Goal: Task Accomplishment & Management: Manage account settings

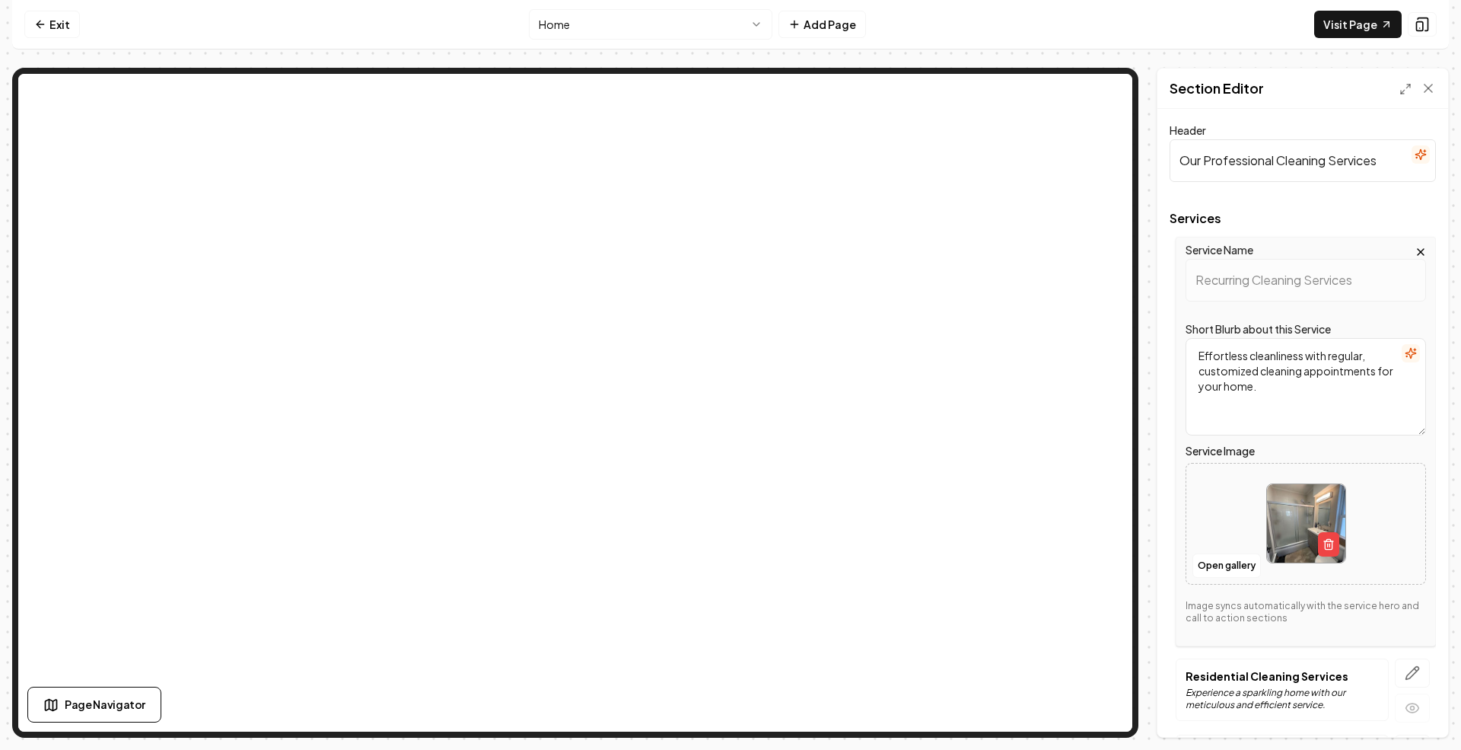
scroll to position [304, 0]
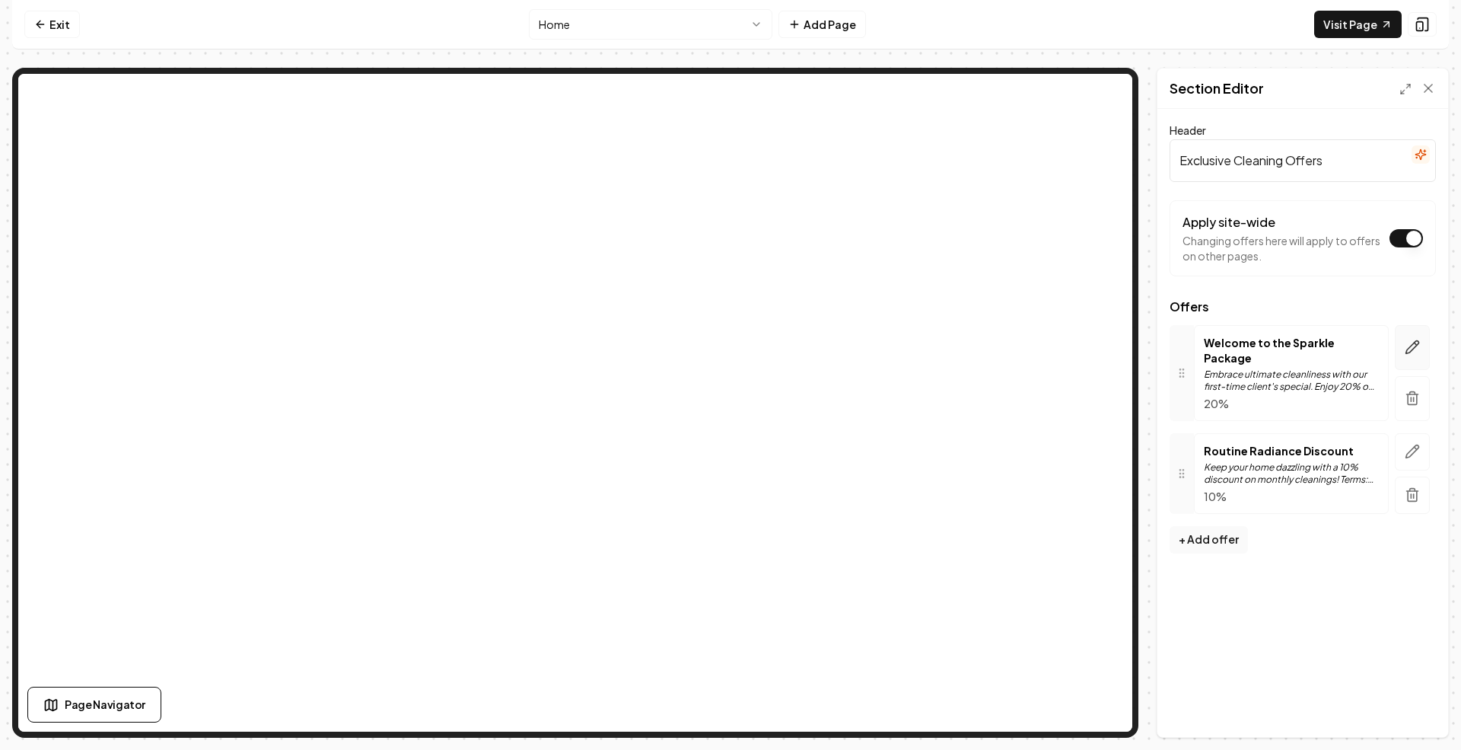
click at [1419, 341] on icon "button" at bounding box center [1412, 347] width 13 height 13
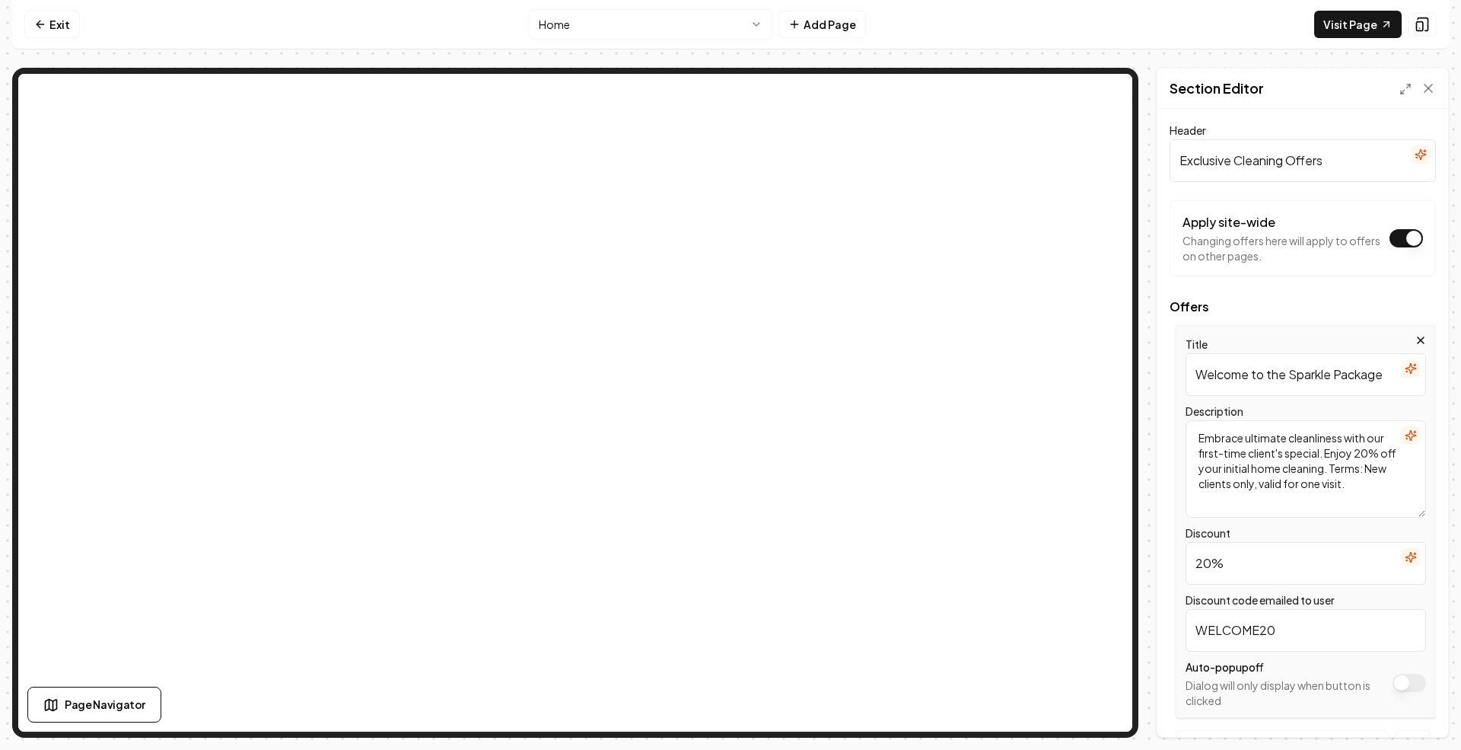
click at [1282, 455] on textarea "Embrace ultimate cleanliness with our first-time client's special. Enjoy 20% of…" at bounding box center [1306, 468] width 240 height 97
click at [1248, 561] on input "20%" at bounding box center [1306, 563] width 240 height 43
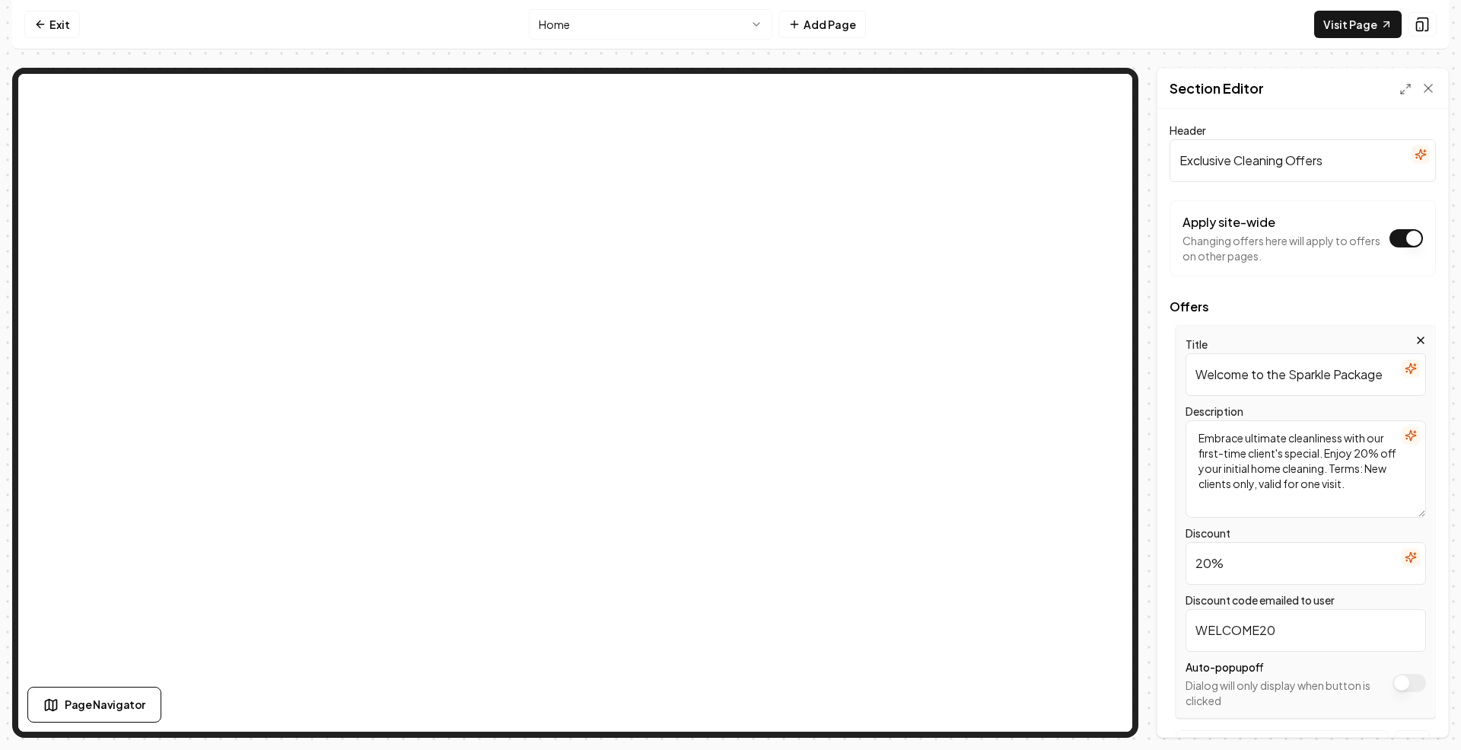
click at [1248, 561] on input "20%" at bounding box center [1306, 563] width 240 height 43
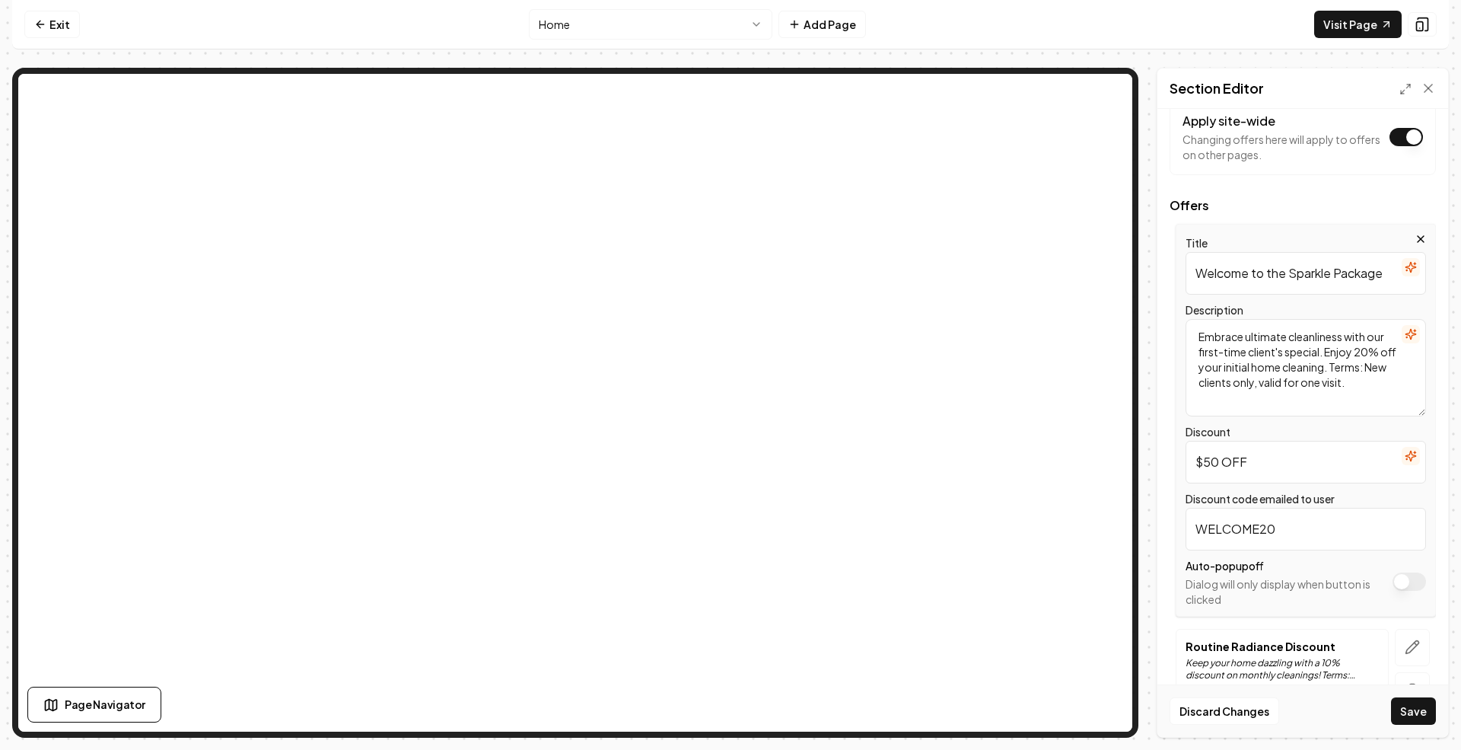
type input "$50 OFF"
click at [1298, 515] on input "WELCOME20" at bounding box center [1306, 529] width 240 height 43
type input "WELCOME50"
click at [1295, 361] on textarea "Embrace ultimate cleanliness with our first-time client's special. Enjoy 20% of…" at bounding box center [1306, 367] width 240 height 97
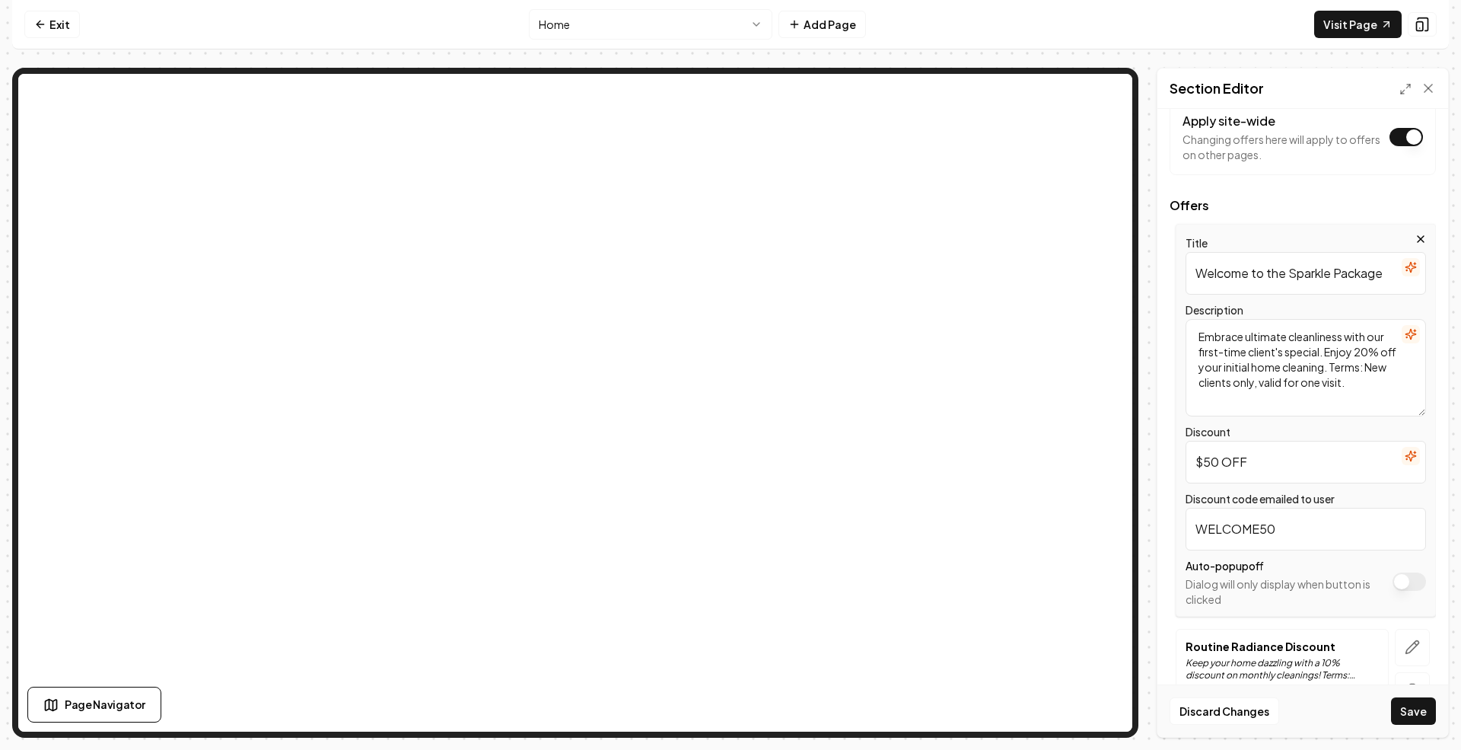
click at [1295, 361] on textarea "Embrace ultimate cleanliness with our first-time client's special. Enjoy 20% of…" at bounding box center [1306, 367] width 240 height 97
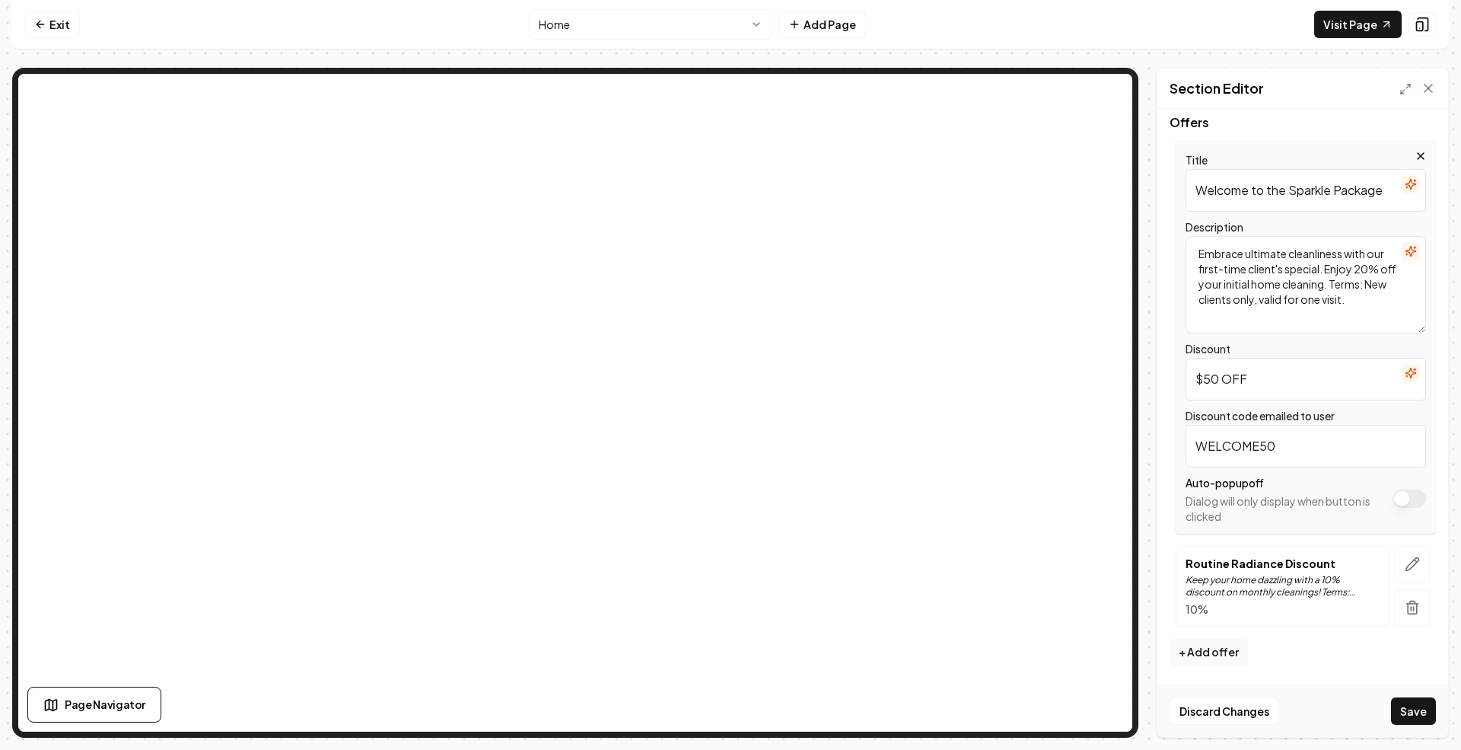
scroll to position [186, 0]
click at [1276, 268] on textarea "Embrace ultimate cleanliness with our first-time client's special. Enjoy 20% of…" at bounding box center [1306, 284] width 240 height 97
paste textarea "xperience ultimate cleanliness with our first-time client special! Get $50 off …"
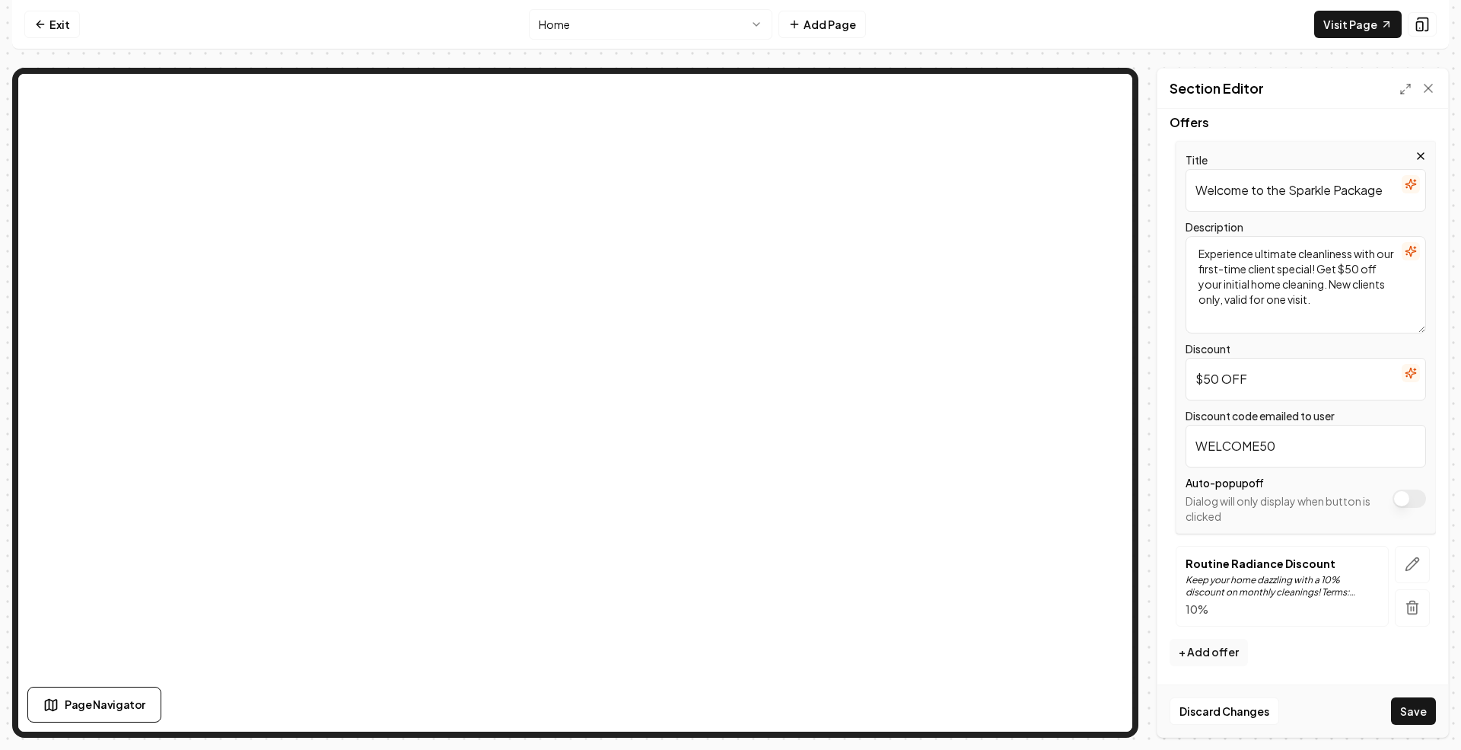
drag, startPoint x: 1356, startPoint y: 306, endPoint x: 1348, endPoint y: 284, distance: 23.3
click at [1348, 284] on textarea "Experience ultimate cleanliness with our first-time client special! Get $50 off…" at bounding box center [1306, 284] width 240 height 97
type textarea "Experience ultimate cleanliness with our first-time client special! Get $50 off…"
click at [1406, 250] on icon "button" at bounding box center [1411, 251] width 10 height 10
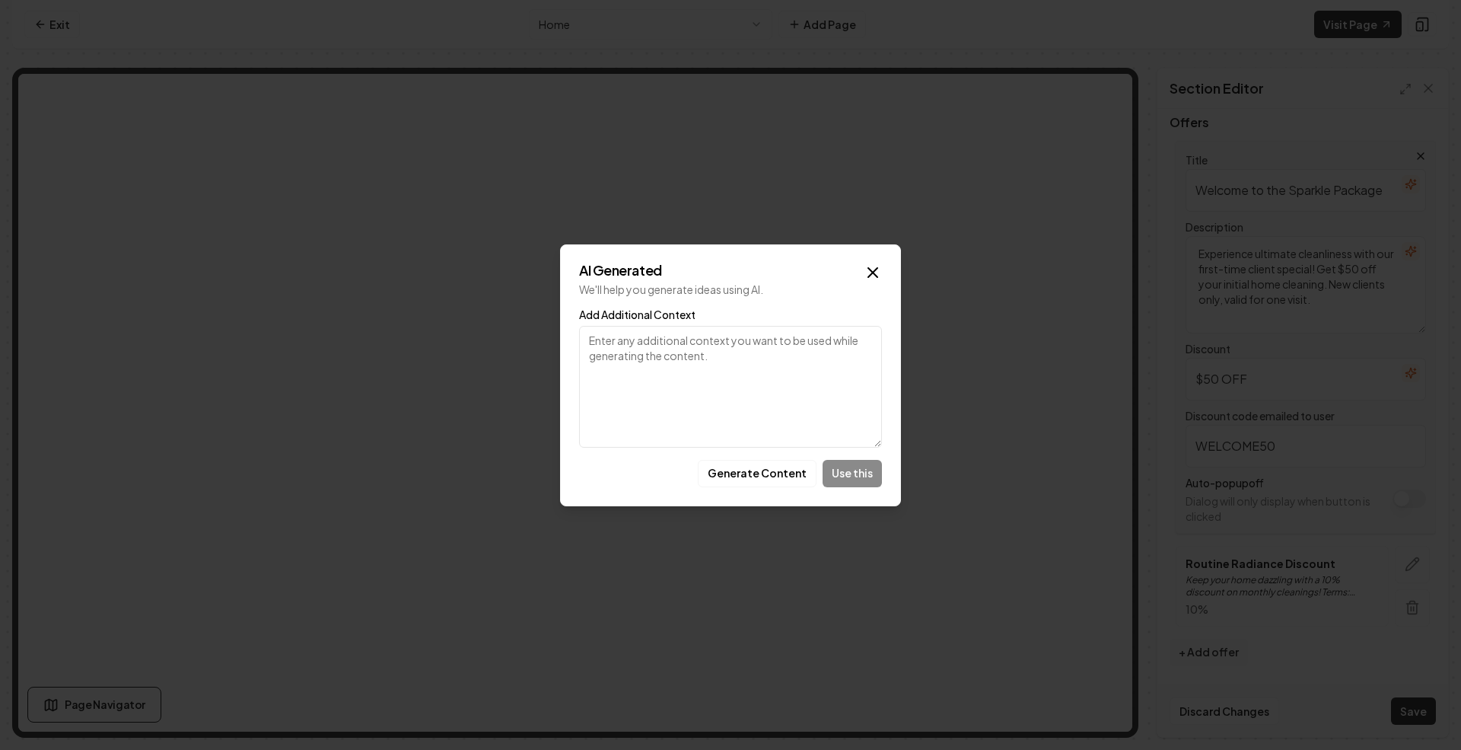
click at [883, 262] on div "AI Generated We'll help you generate ideas using AI. Add Additional Context Gen…" at bounding box center [730, 375] width 341 height 262
click at [872, 272] on icon "button" at bounding box center [872, 272] width 9 height 9
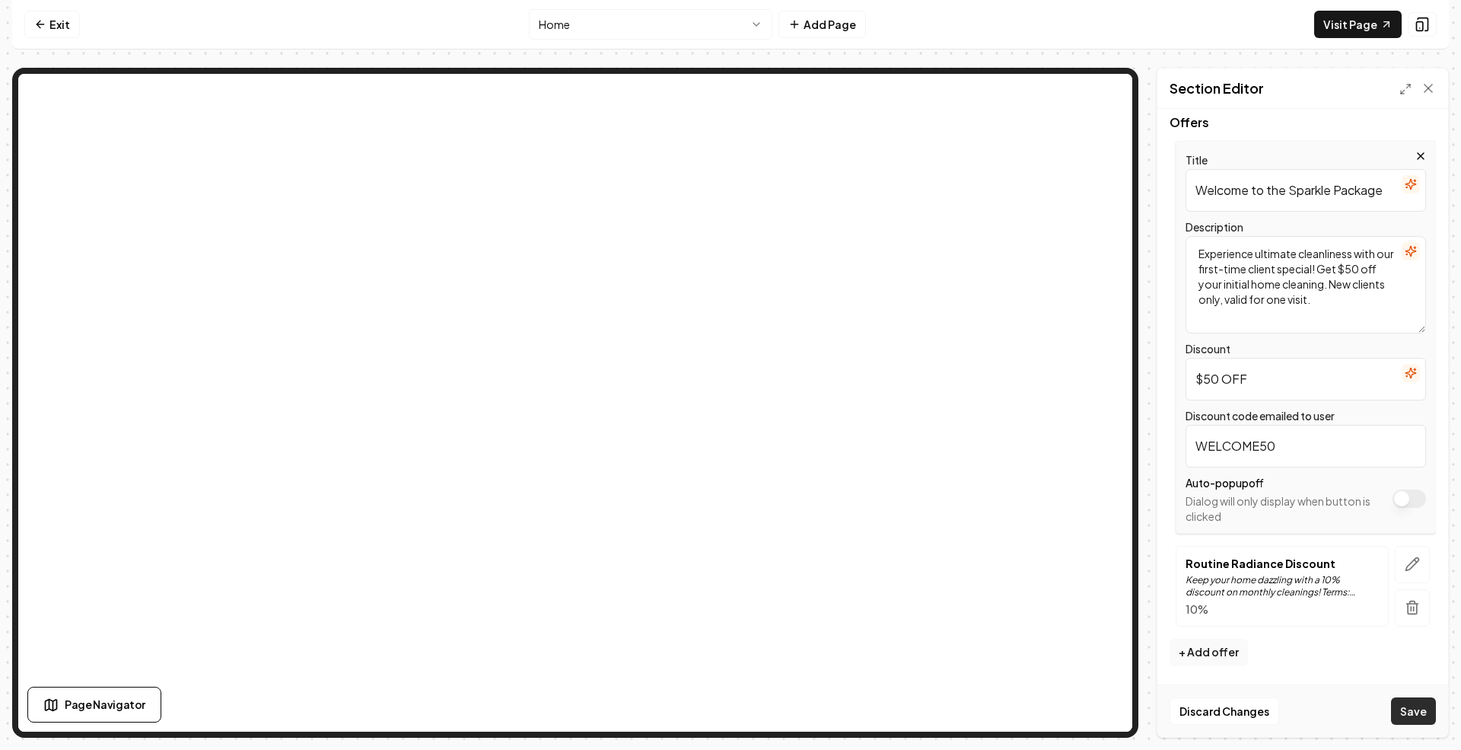
click at [1410, 708] on button "Save" at bounding box center [1413, 710] width 45 height 27
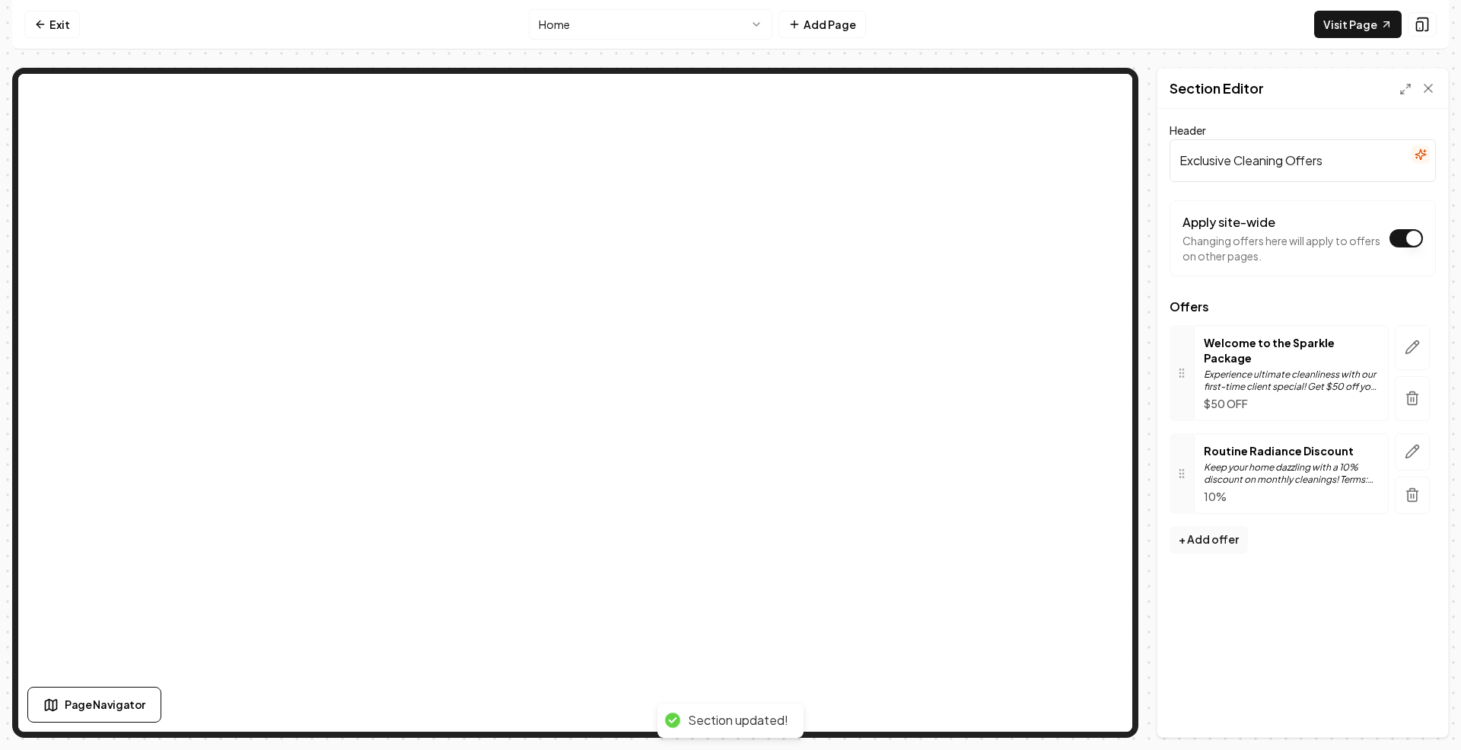
scroll to position [0, 0]
click at [43, 17] on link "Exit" at bounding box center [52, 24] width 56 height 27
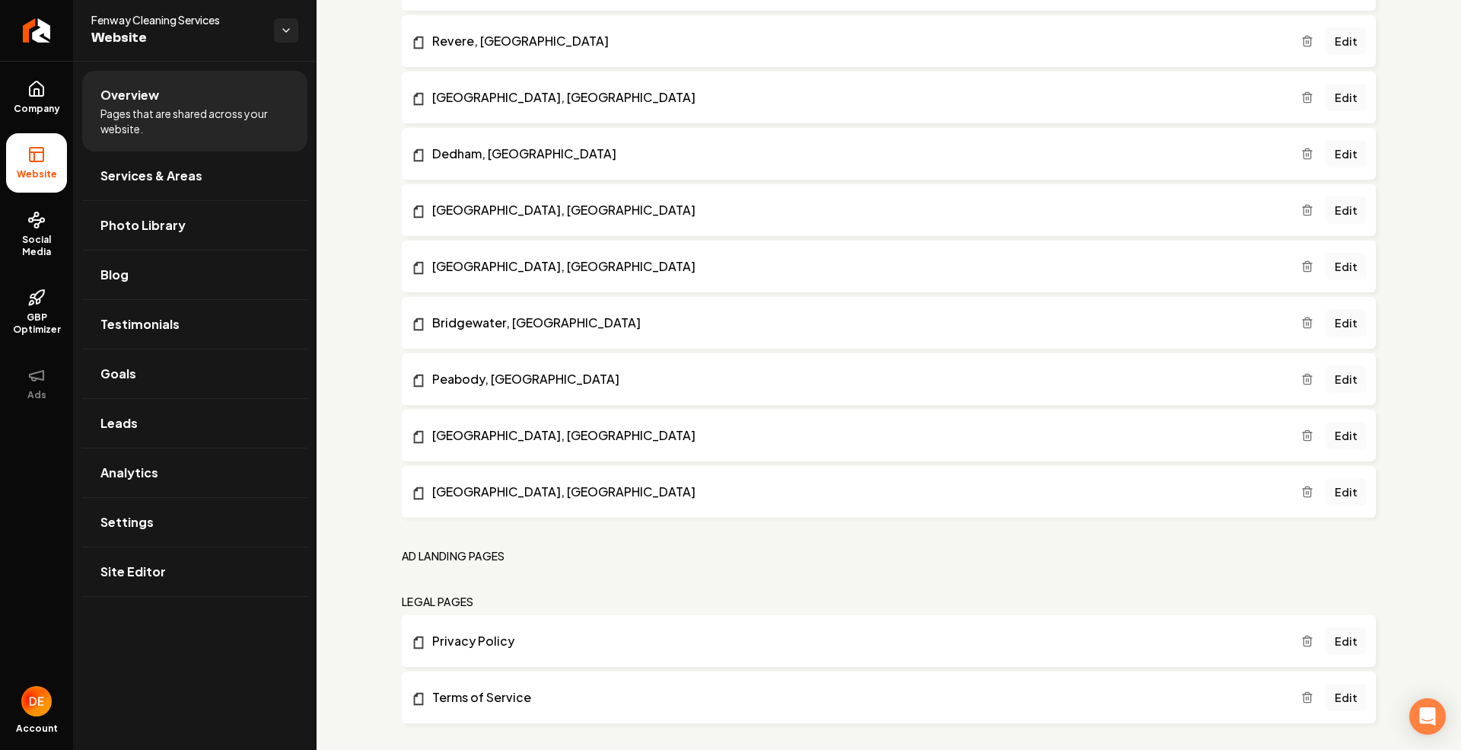
scroll to position [1968, 0]
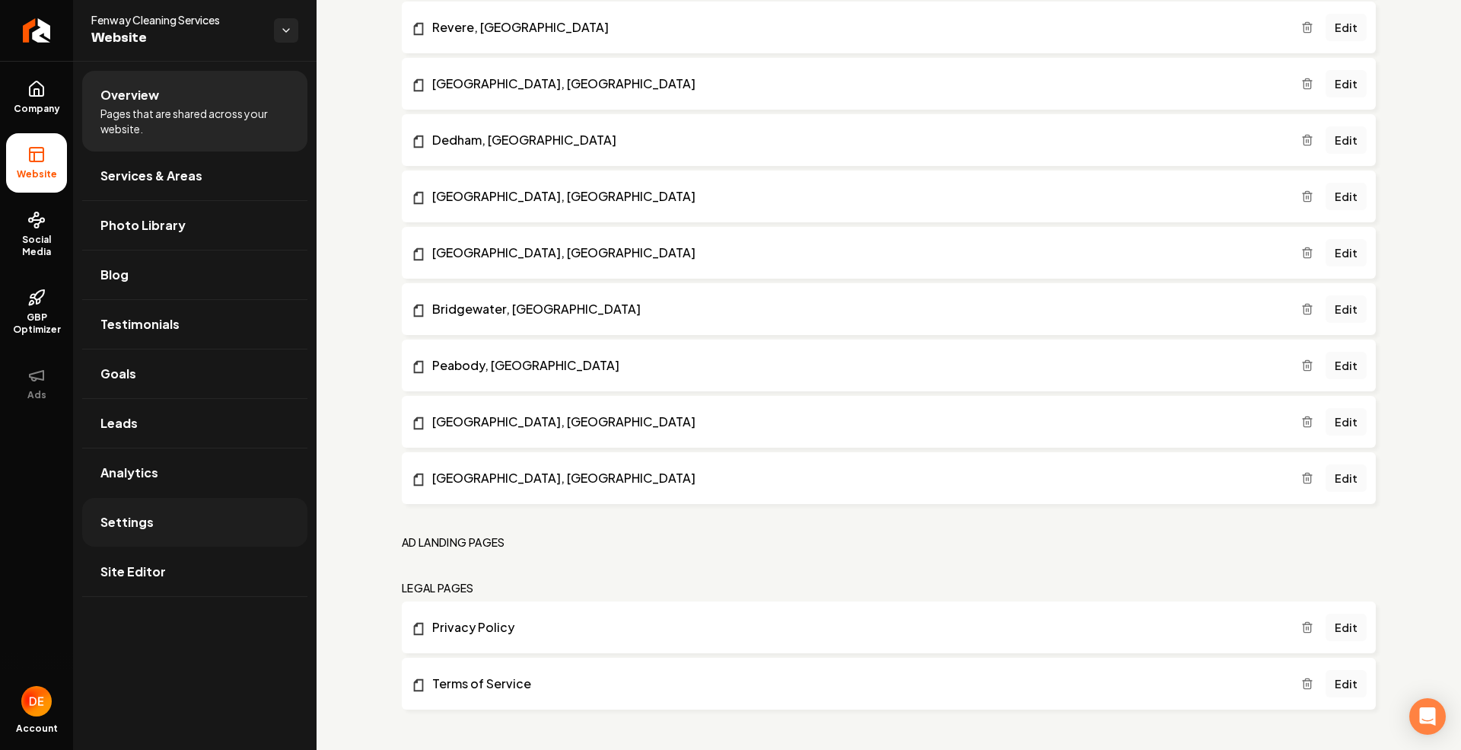
click at [152, 521] on link "Settings" at bounding box center [194, 522] width 225 height 49
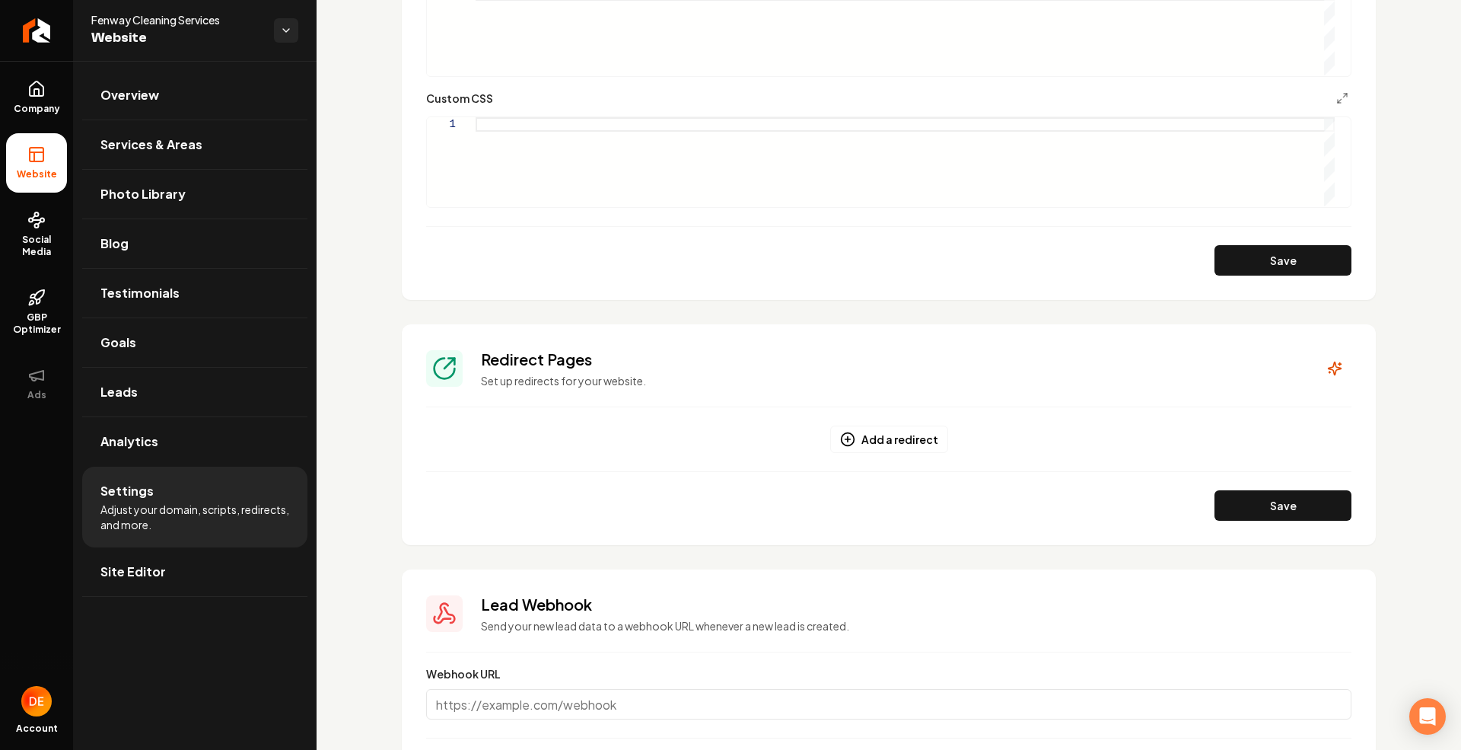
scroll to position [1218, 0]
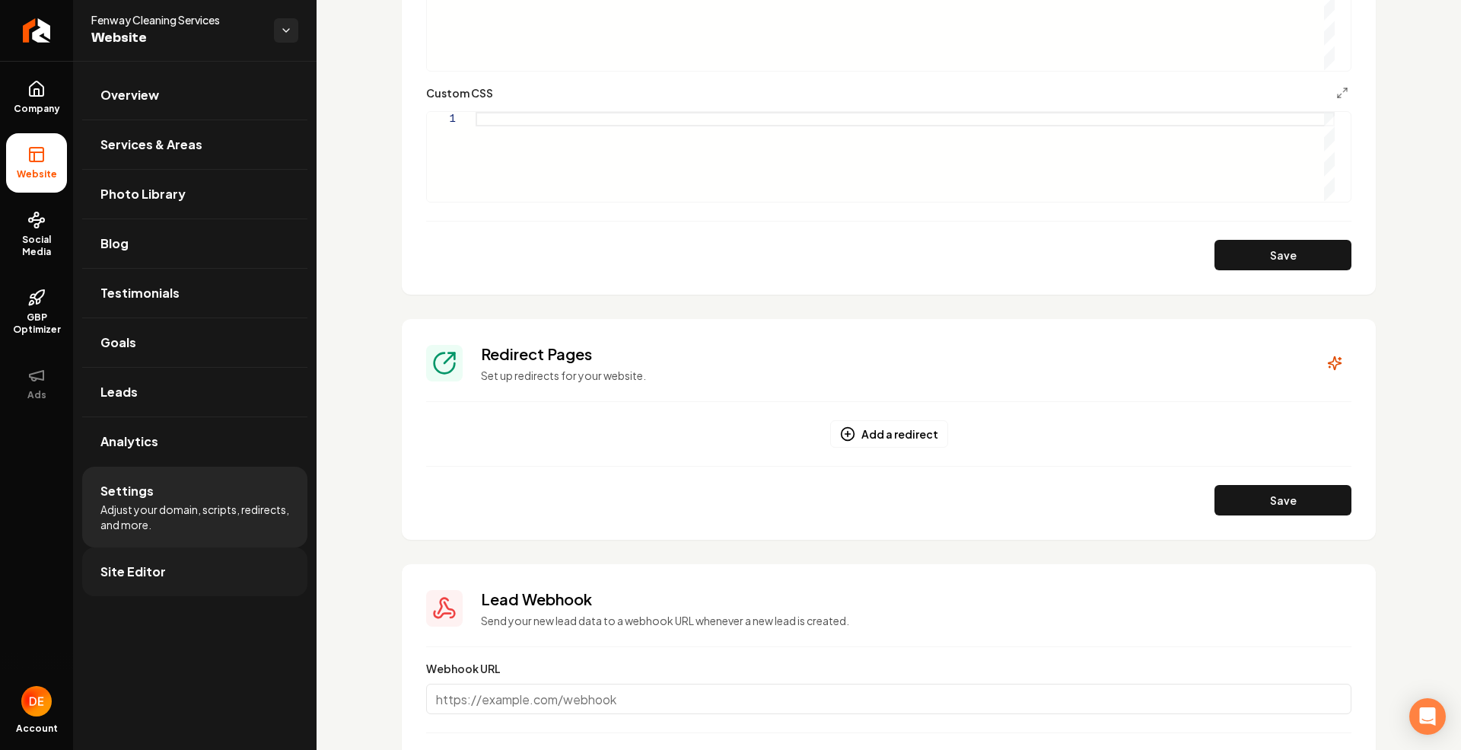
click at [131, 580] on span "Site Editor" at bounding box center [132, 571] width 65 height 18
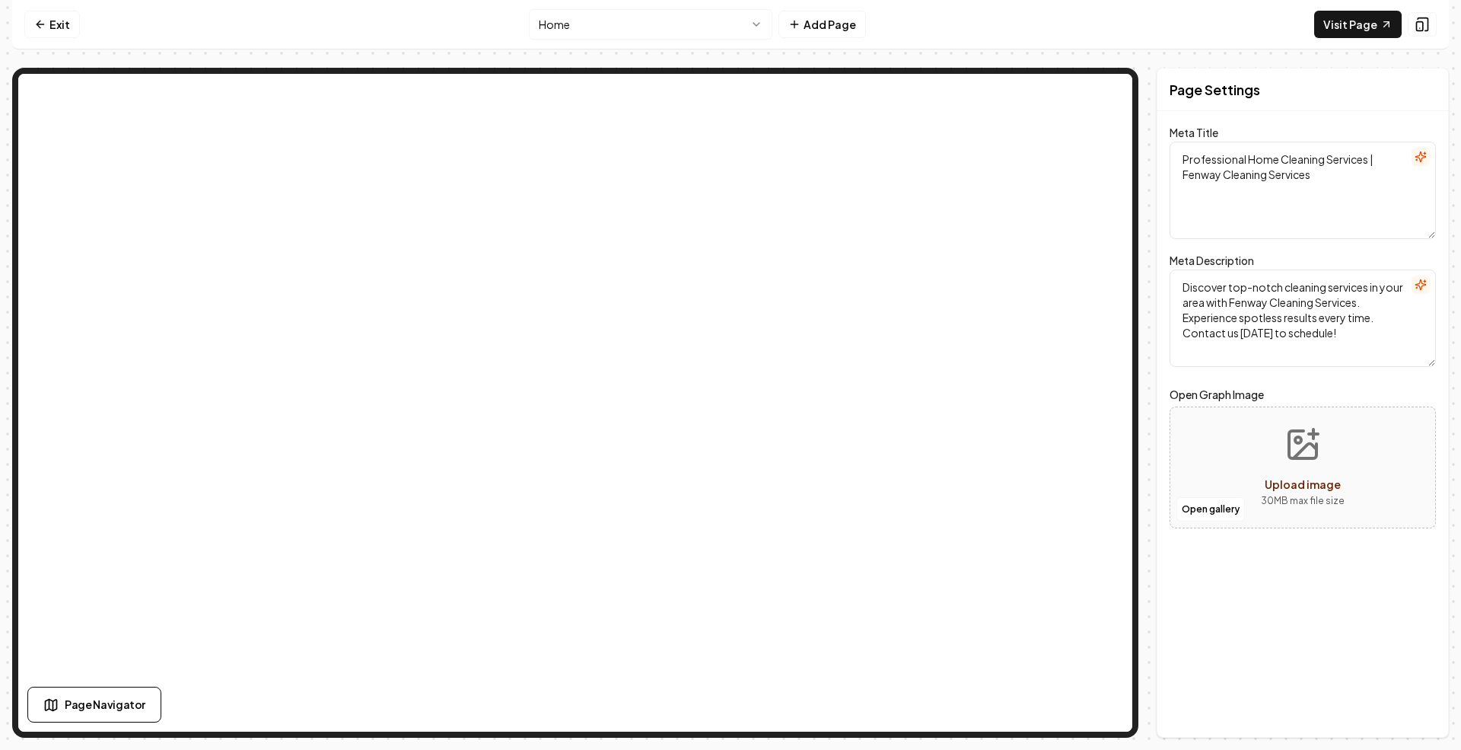
click at [1294, 320] on textarea "Discover top-notch cleaning services in your area with Fenway Cleaning Services…" at bounding box center [1303, 317] width 266 height 97
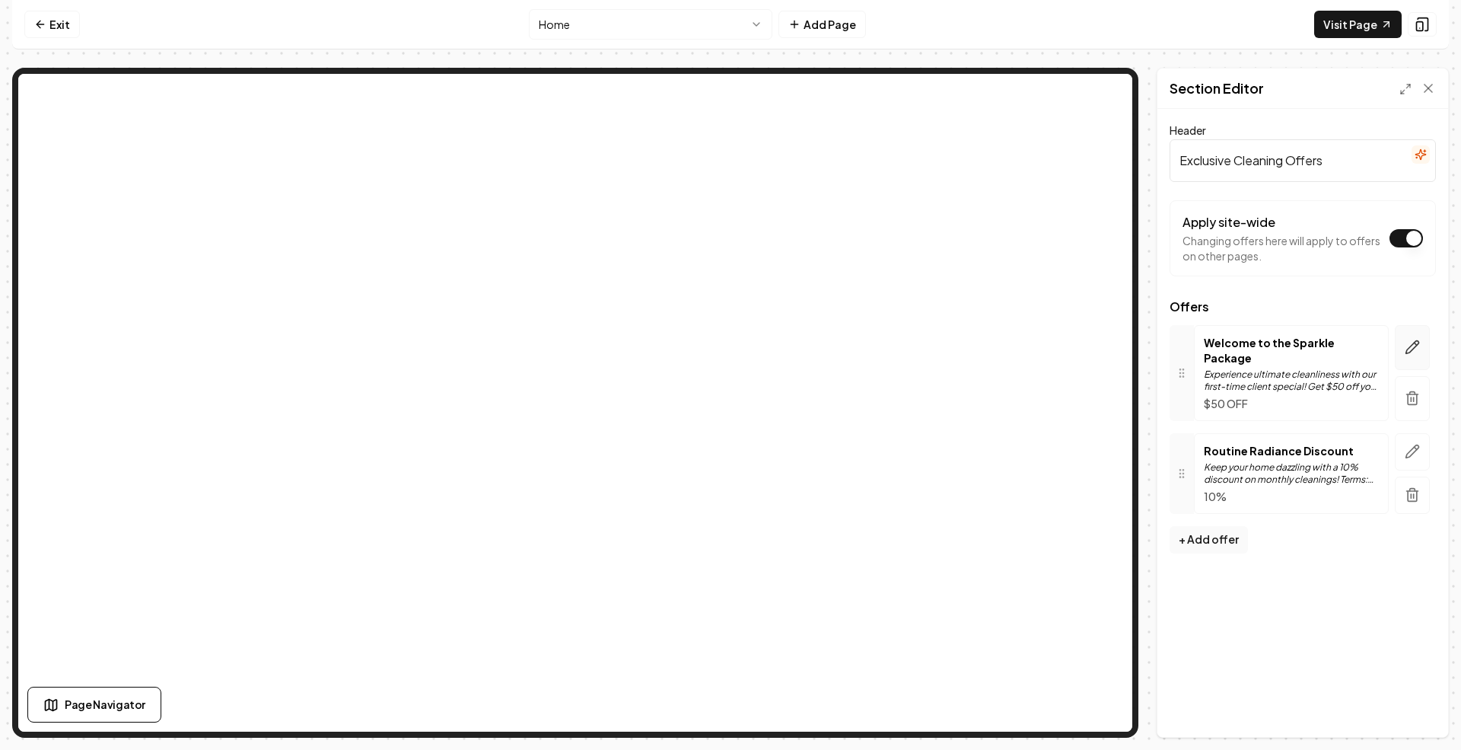
click at [1408, 339] on icon "button" at bounding box center [1412, 346] width 15 height 15
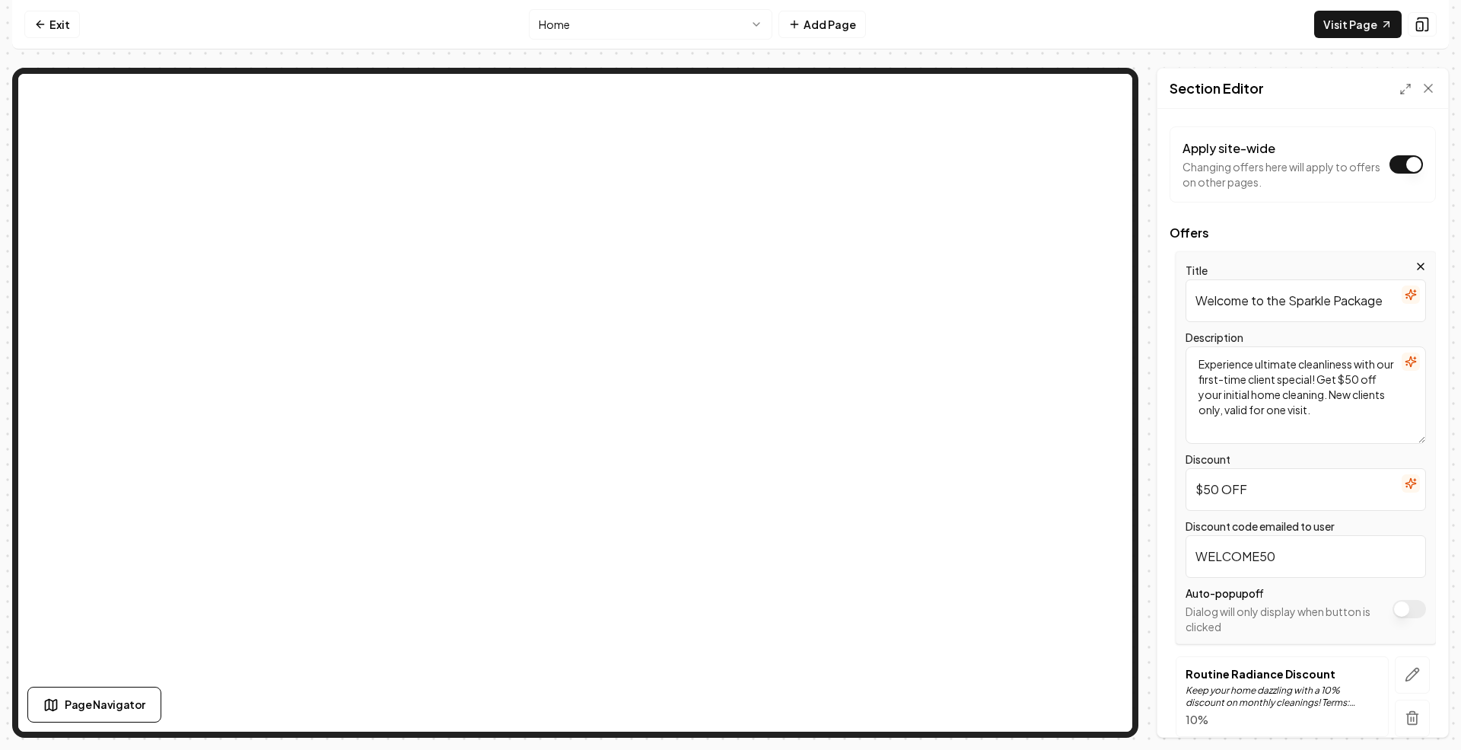
scroll to position [132, 0]
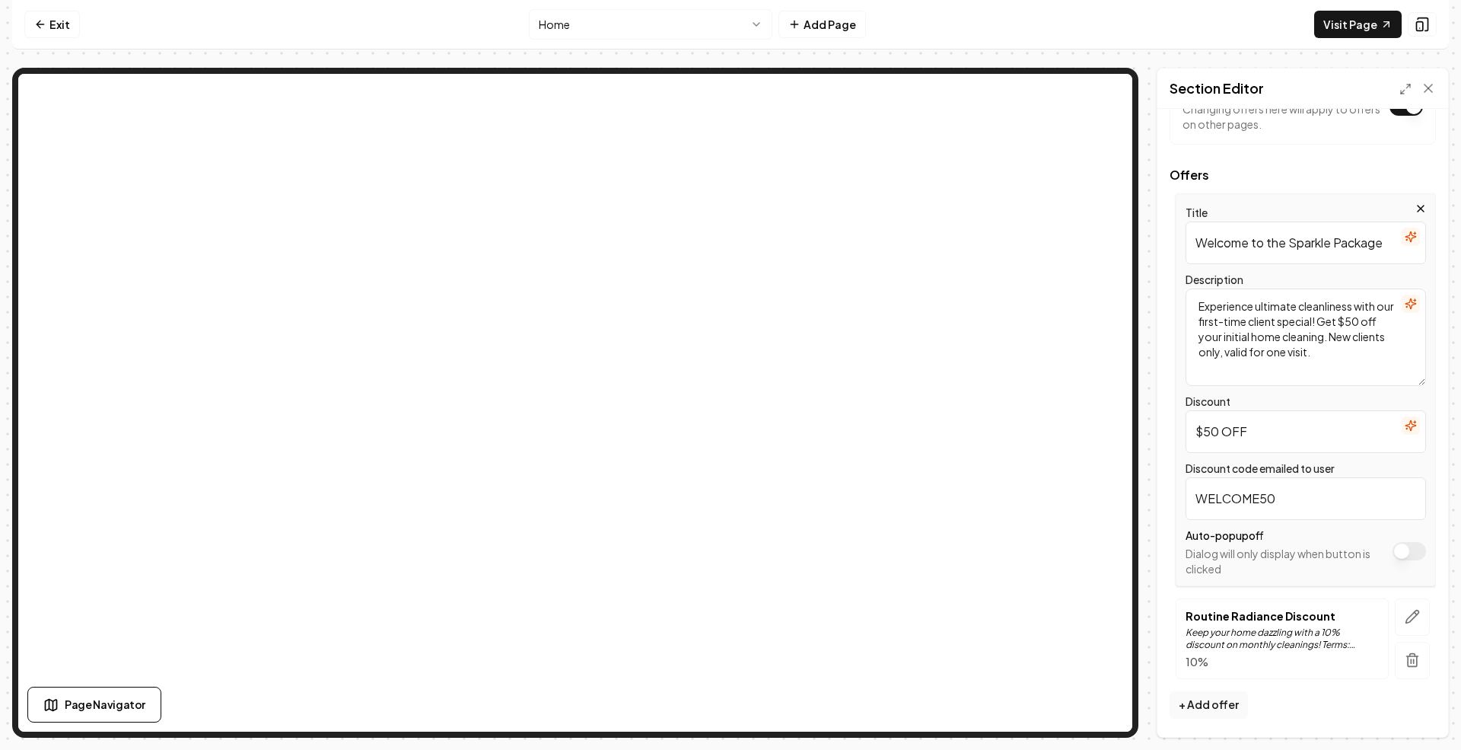
click at [1396, 548] on button "Apply site-wide" at bounding box center [1409, 551] width 33 height 18
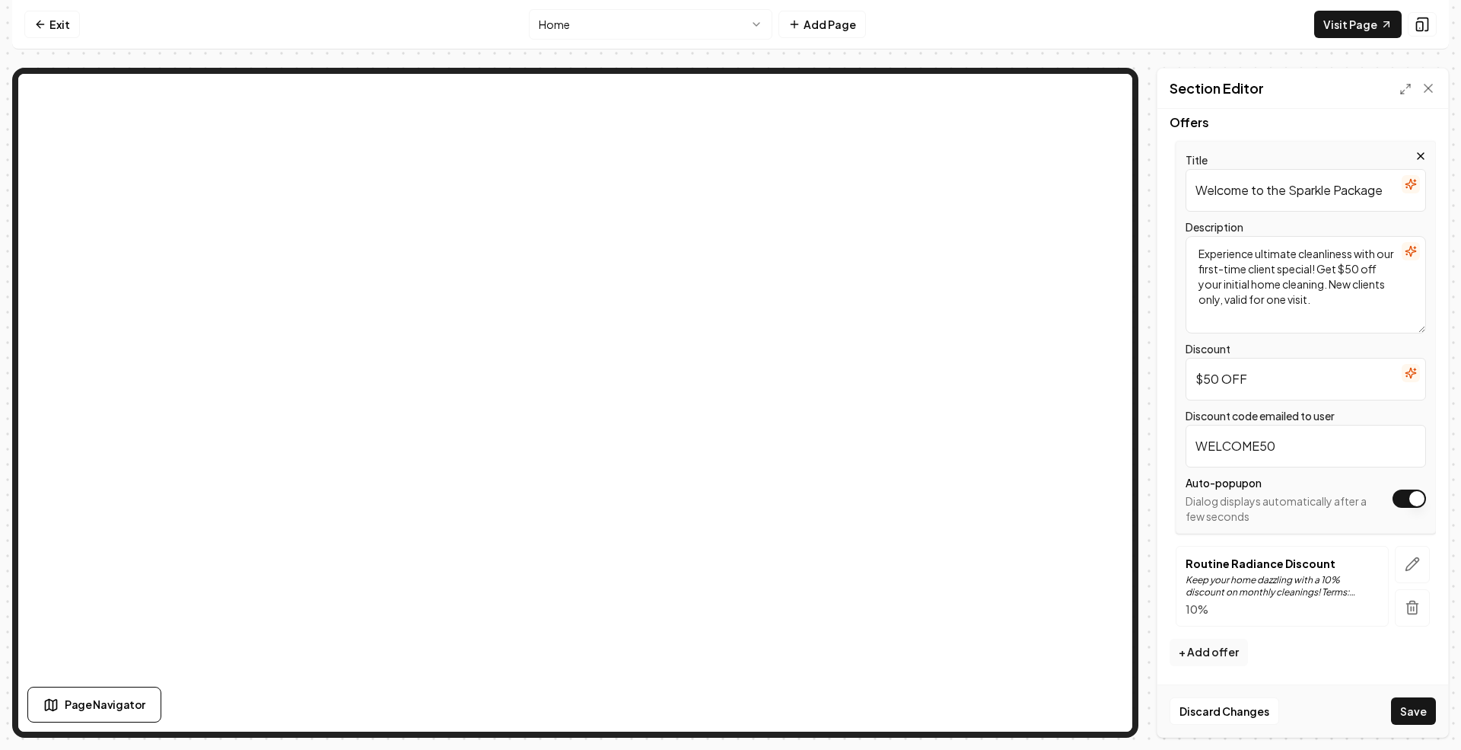
click at [1339, 271] on textarea "Experience ultimate cleanliness with our first-time client special! Get $50 off…" at bounding box center [1306, 284] width 240 height 97
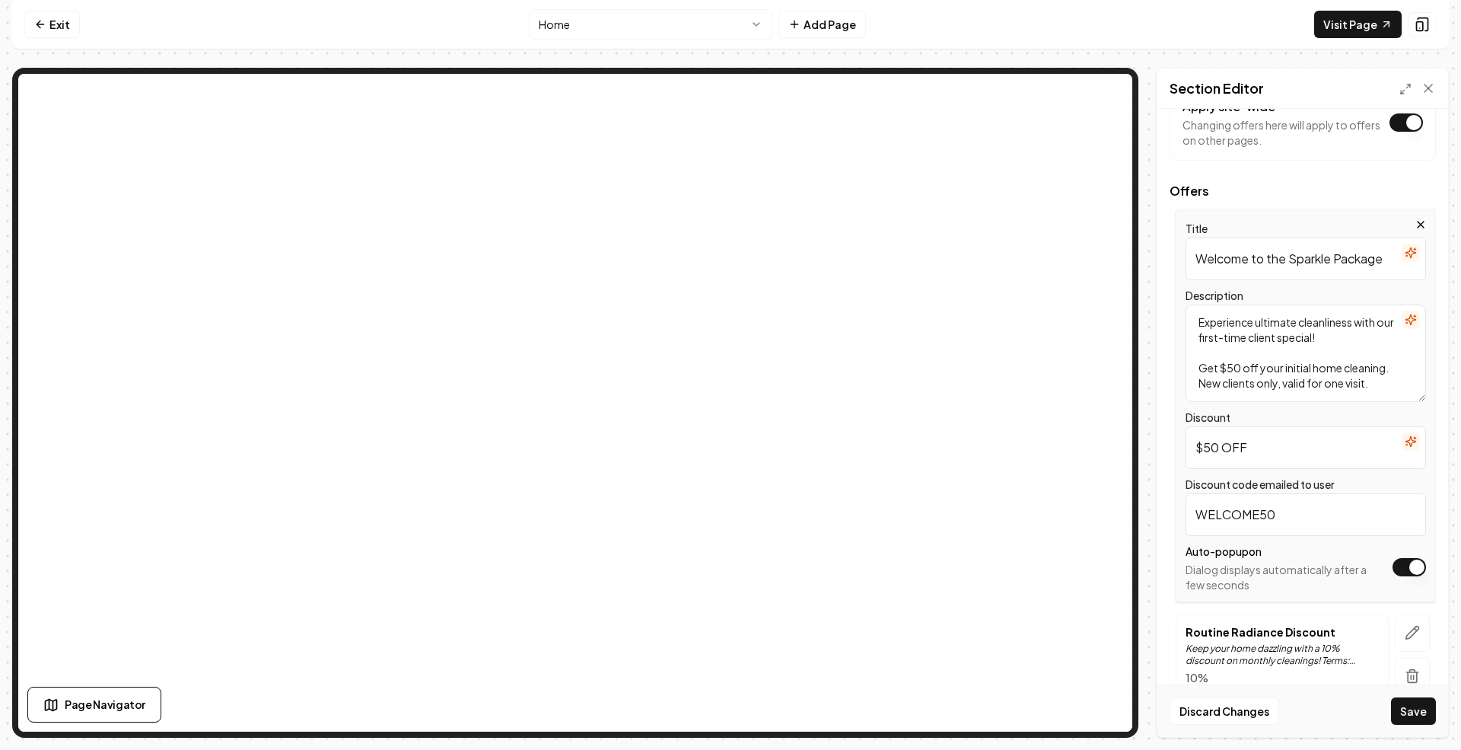
scroll to position [84, 0]
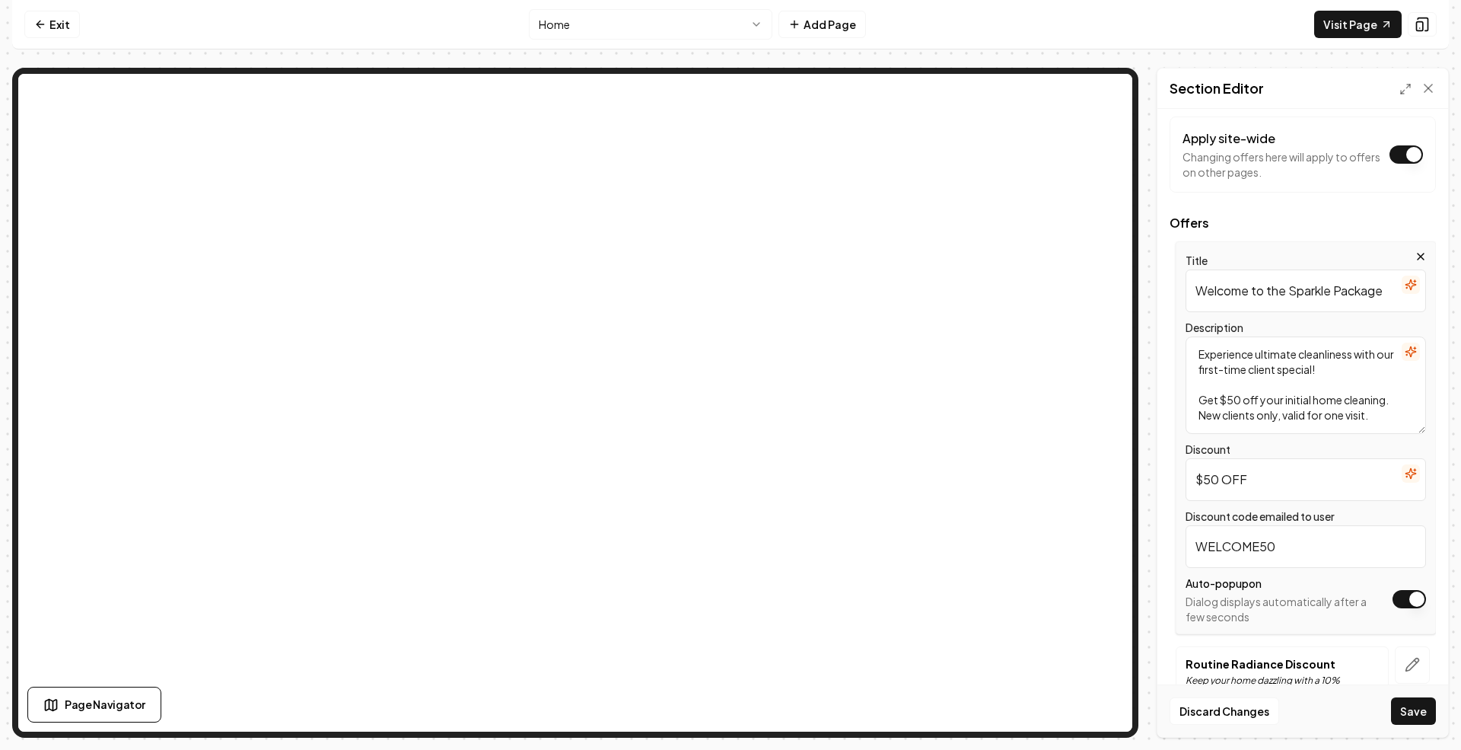
type textarea "Experience ultimate cleanliness with our first-time client special! Get $50 off…"
click at [1334, 295] on input "Welcome to the Sparkle Package" at bounding box center [1306, 290] width 240 height 43
click at [1294, 290] on input "Welcome to the Sparkle Package" at bounding box center [1306, 290] width 240 height 43
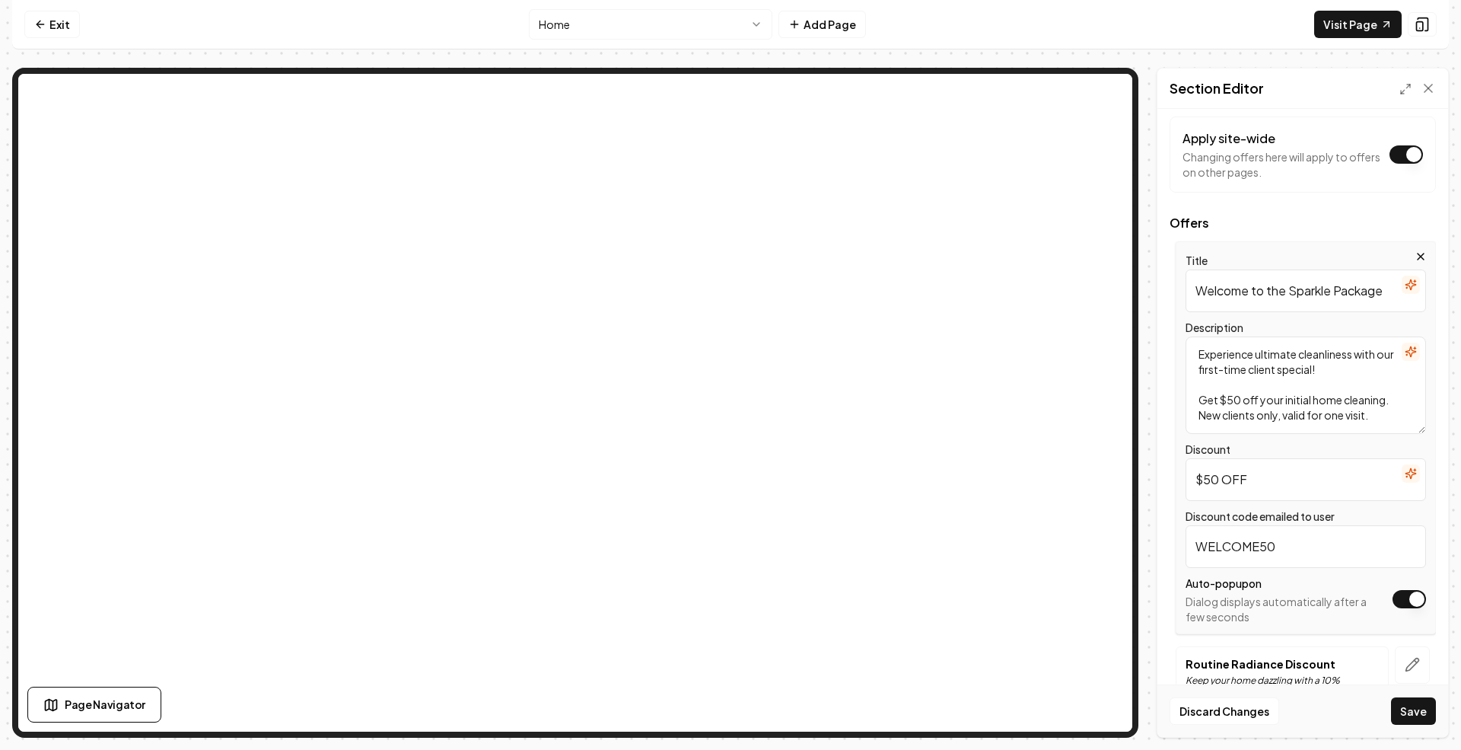
click at [1294, 289] on input "Welcome to the Sparkle Package" at bounding box center [1306, 290] width 240 height 43
type input "HOLIDAY DEEP CLEAN"
click at [1251, 417] on textarea "Experience ultimate cleanliness with our first-time client special! Get $50 off…" at bounding box center [1306, 384] width 240 height 97
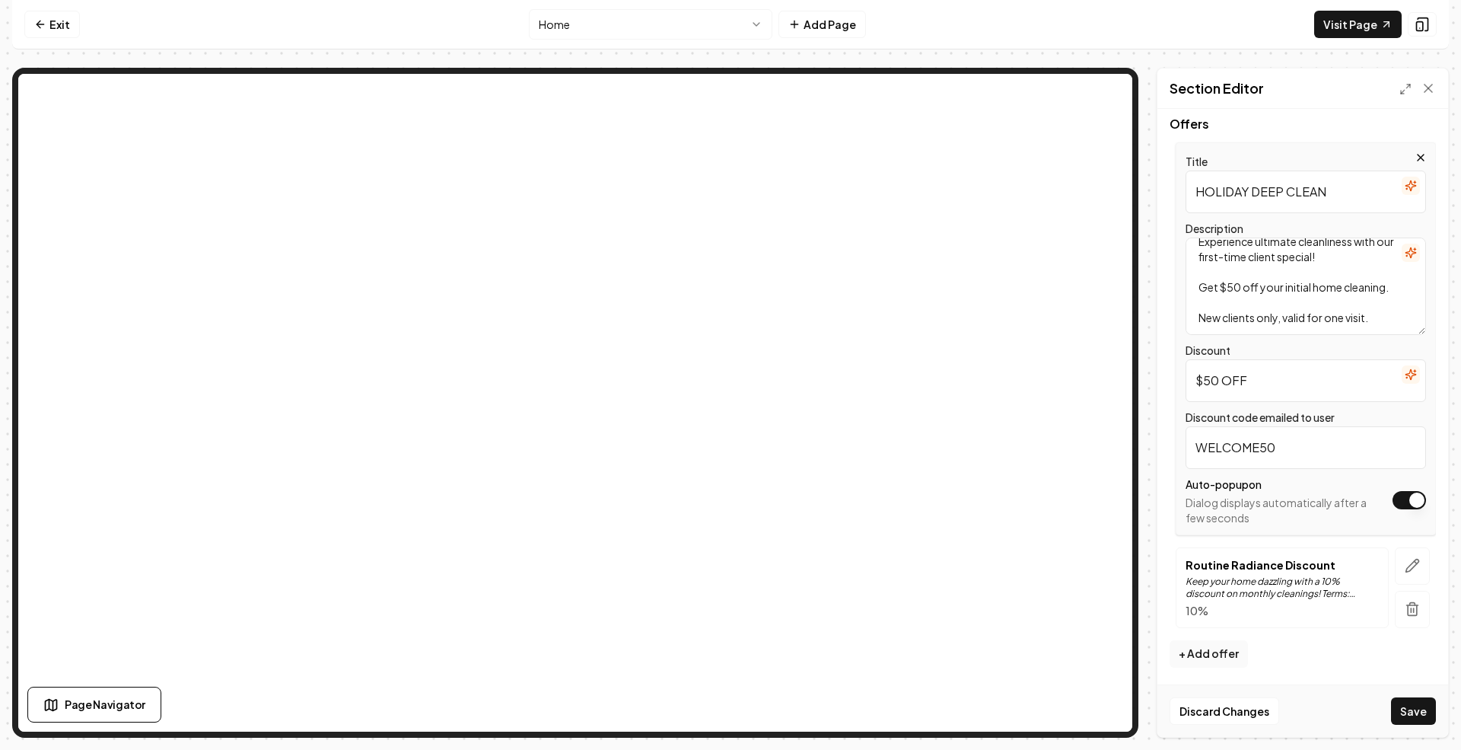
scroll to position [186, 0]
type textarea "Experience ultimate cleanliness with our first-time client special! Get $50 off…"
click at [1419, 703] on button "Save" at bounding box center [1413, 710] width 45 height 27
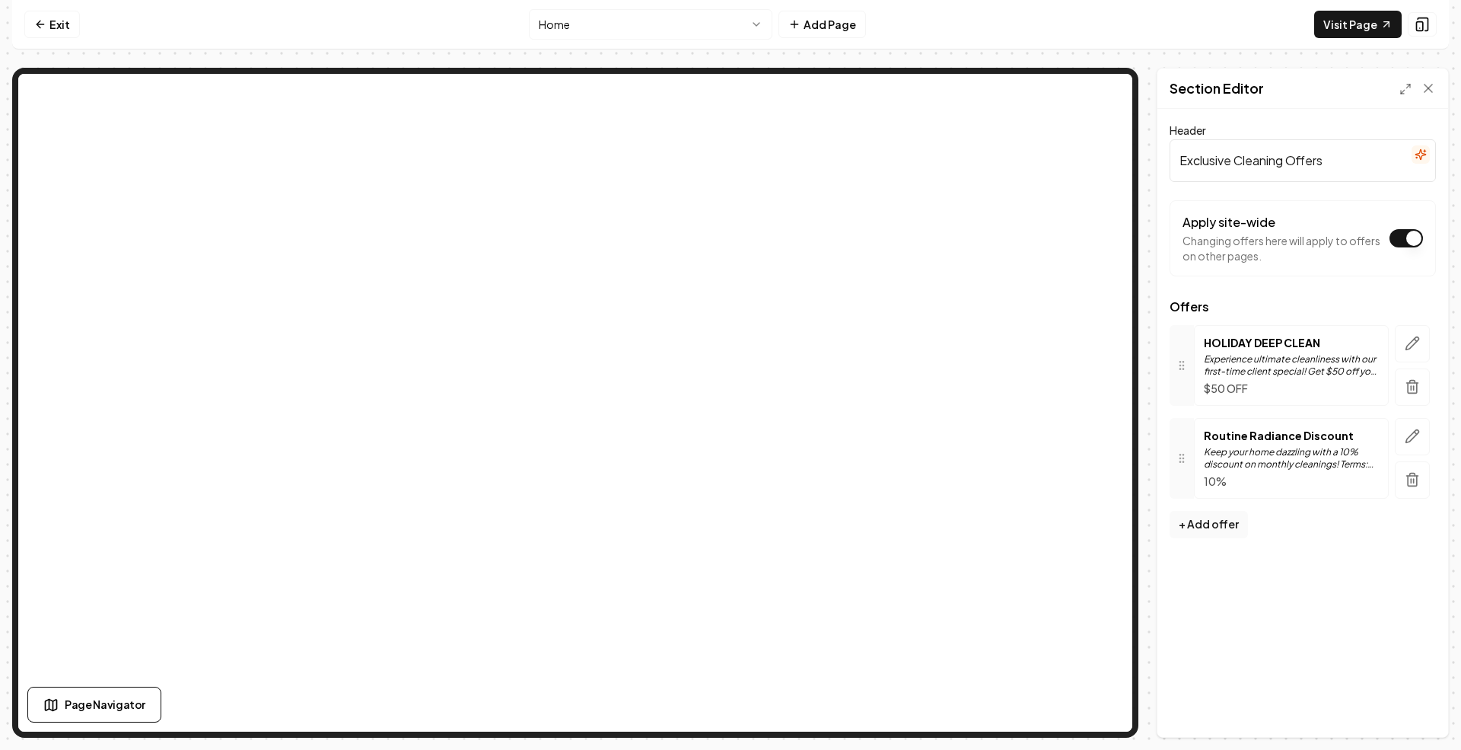
click at [1240, 90] on h2 "Section Editor" at bounding box center [1217, 88] width 94 height 21
click at [1270, 349] on p "HOLIDAY DEEP CLEAN" at bounding box center [1291, 342] width 175 height 15
click at [1413, 342] on icon "button" at bounding box center [1412, 343] width 15 height 15
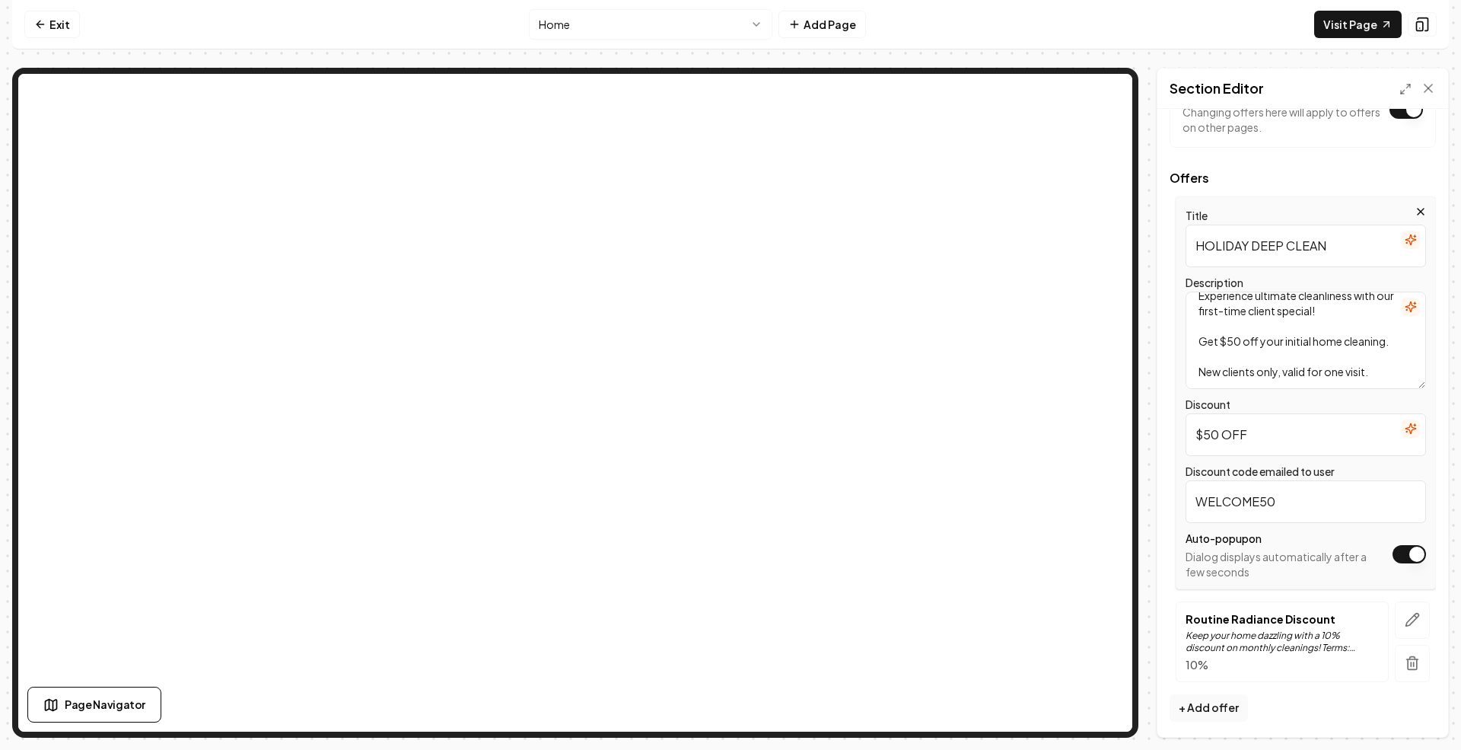
scroll to position [132, 0]
click at [1205, 433] on input "$50 OFF" at bounding box center [1306, 431] width 240 height 43
click at [1200, 433] on input "$50 OFF" at bounding box center [1306, 431] width 240 height 43
click at [1300, 435] on input "Get $50 OFF" at bounding box center [1306, 430] width 240 height 43
type input "Get $50 OFF NOW!!"
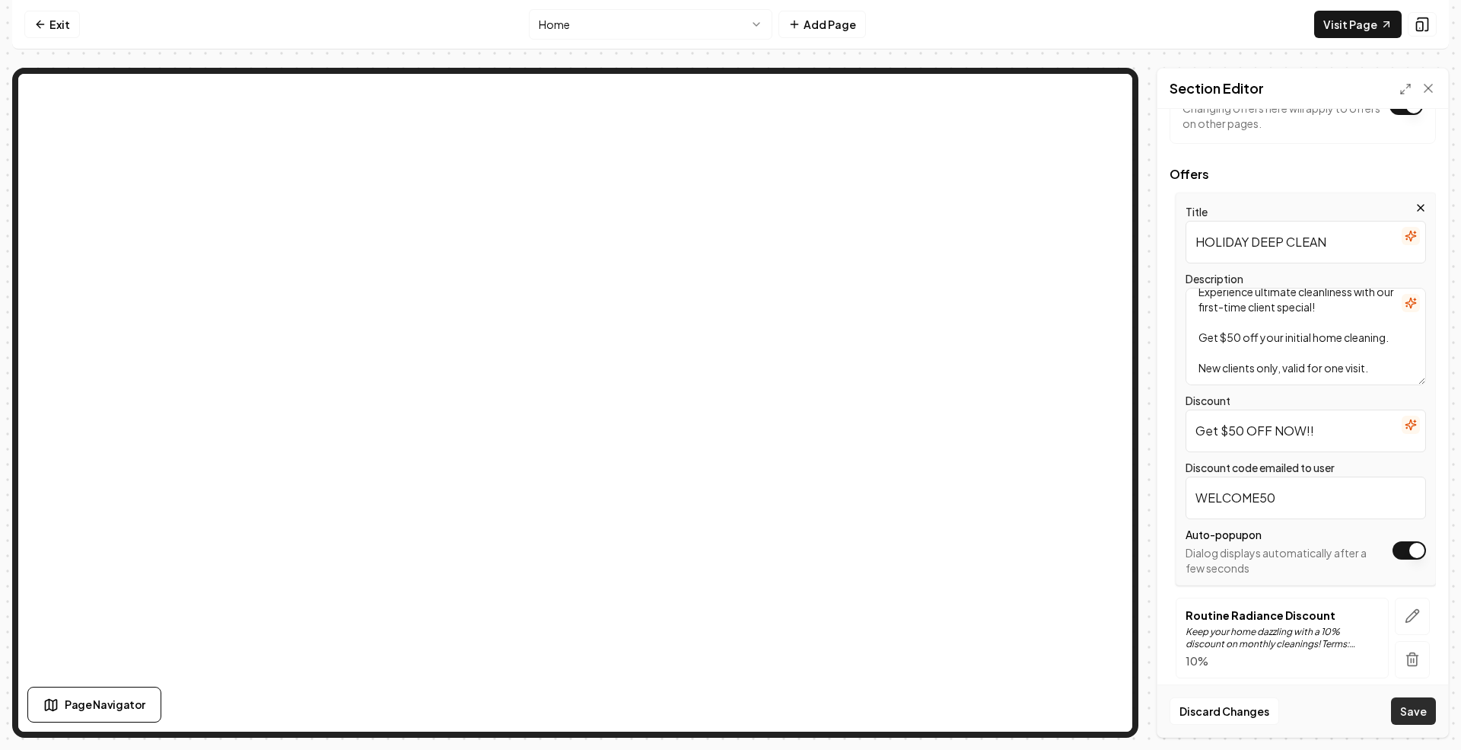
click at [1401, 710] on button "Save" at bounding box center [1413, 710] width 45 height 27
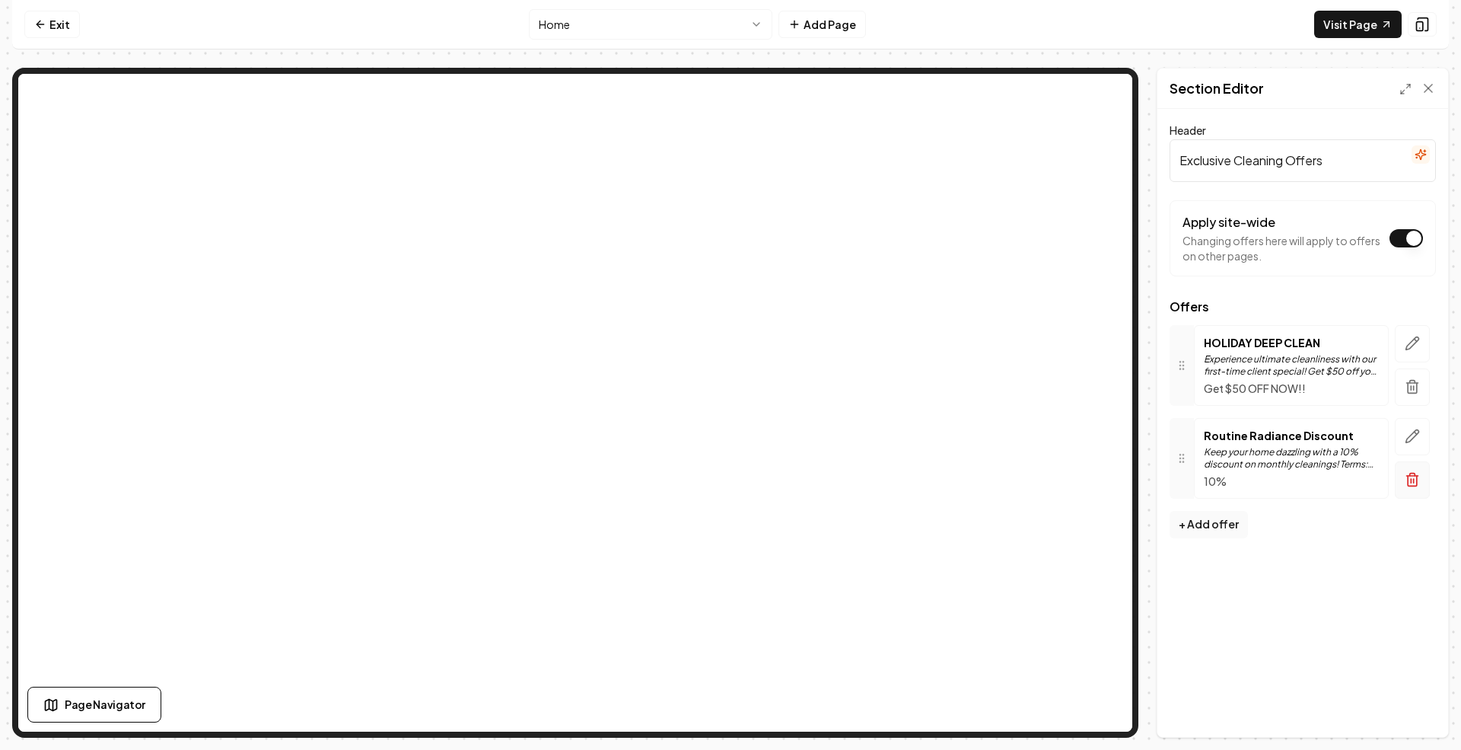
click at [1415, 476] on icon "button" at bounding box center [1412, 476] width 11 height 0
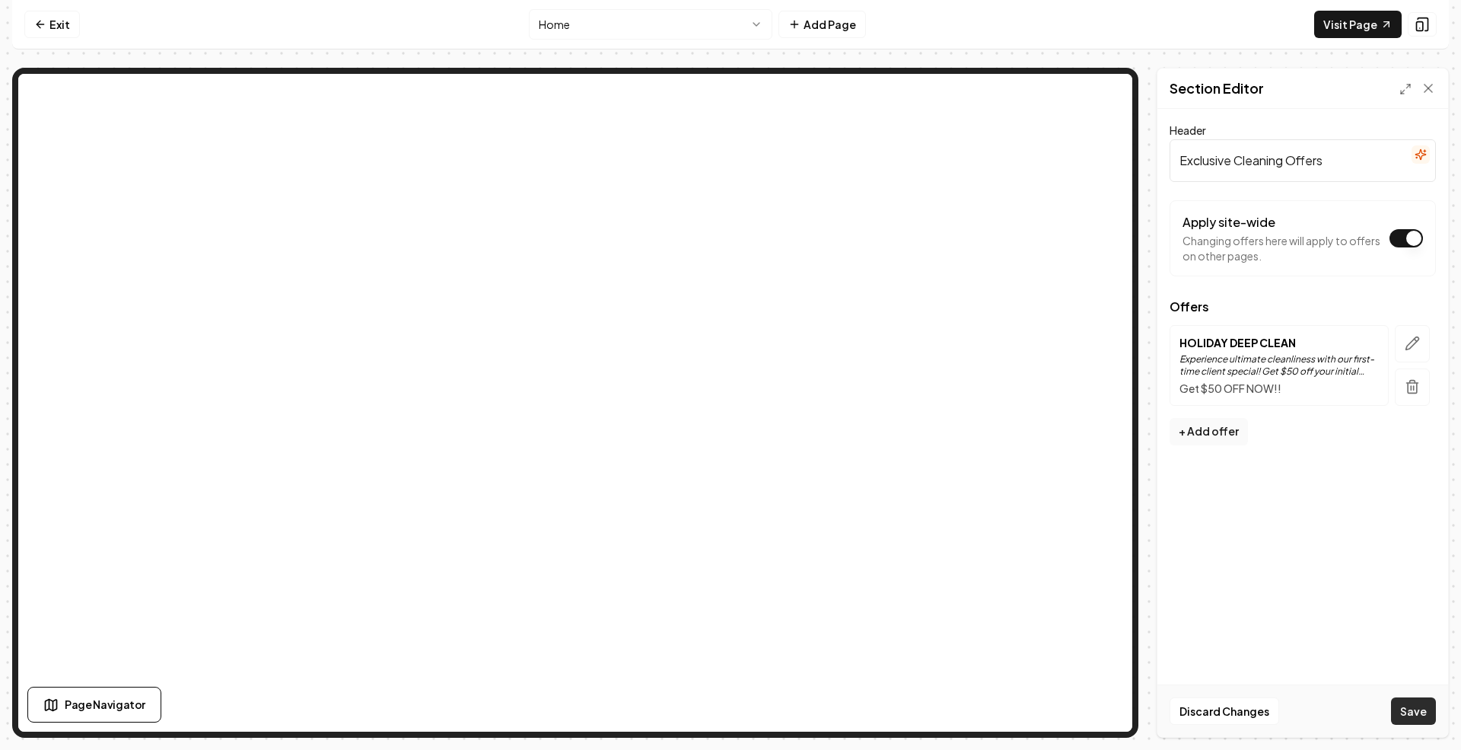
click at [1419, 707] on button "Save" at bounding box center [1413, 710] width 45 height 27
click at [1411, 336] on icon "button" at bounding box center [1412, 343] width 15 height 15
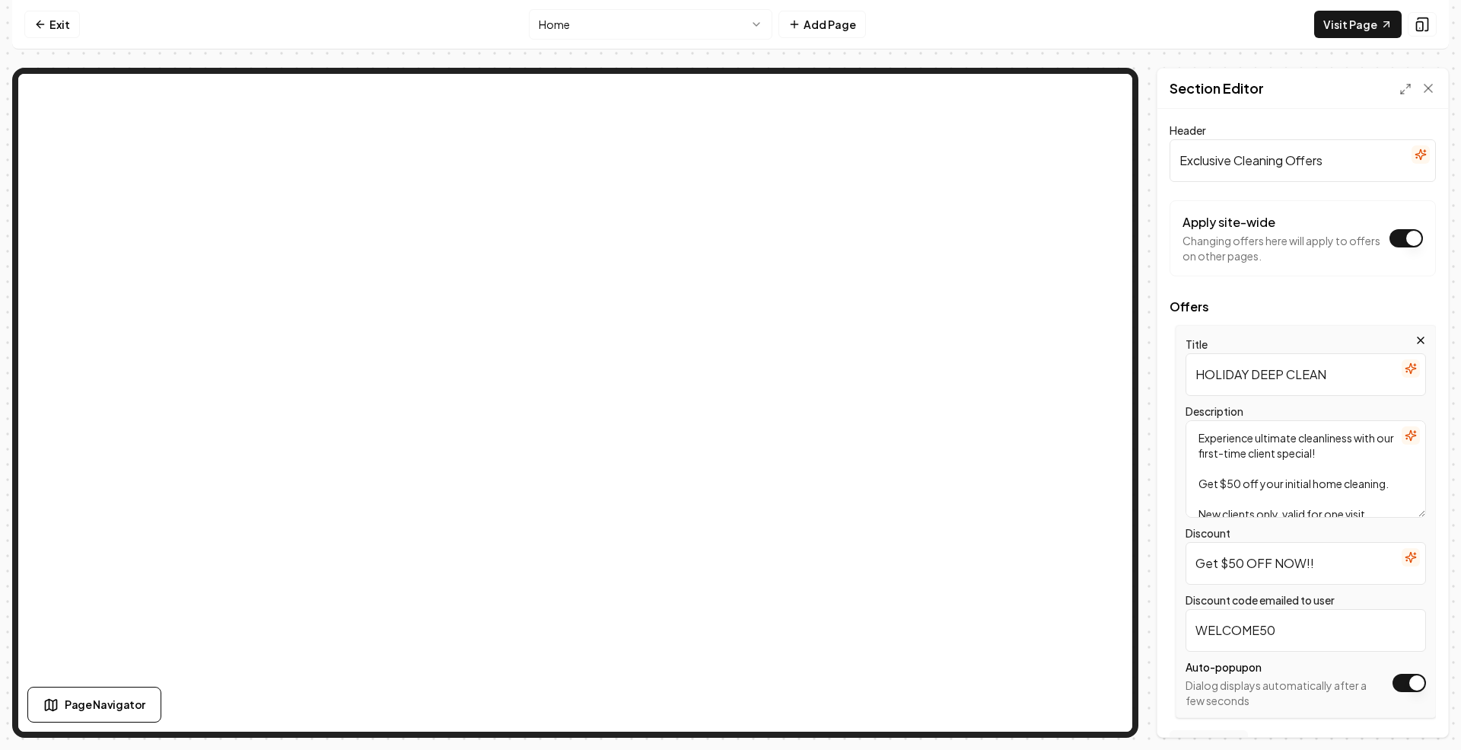
scroll to position [40, 0]
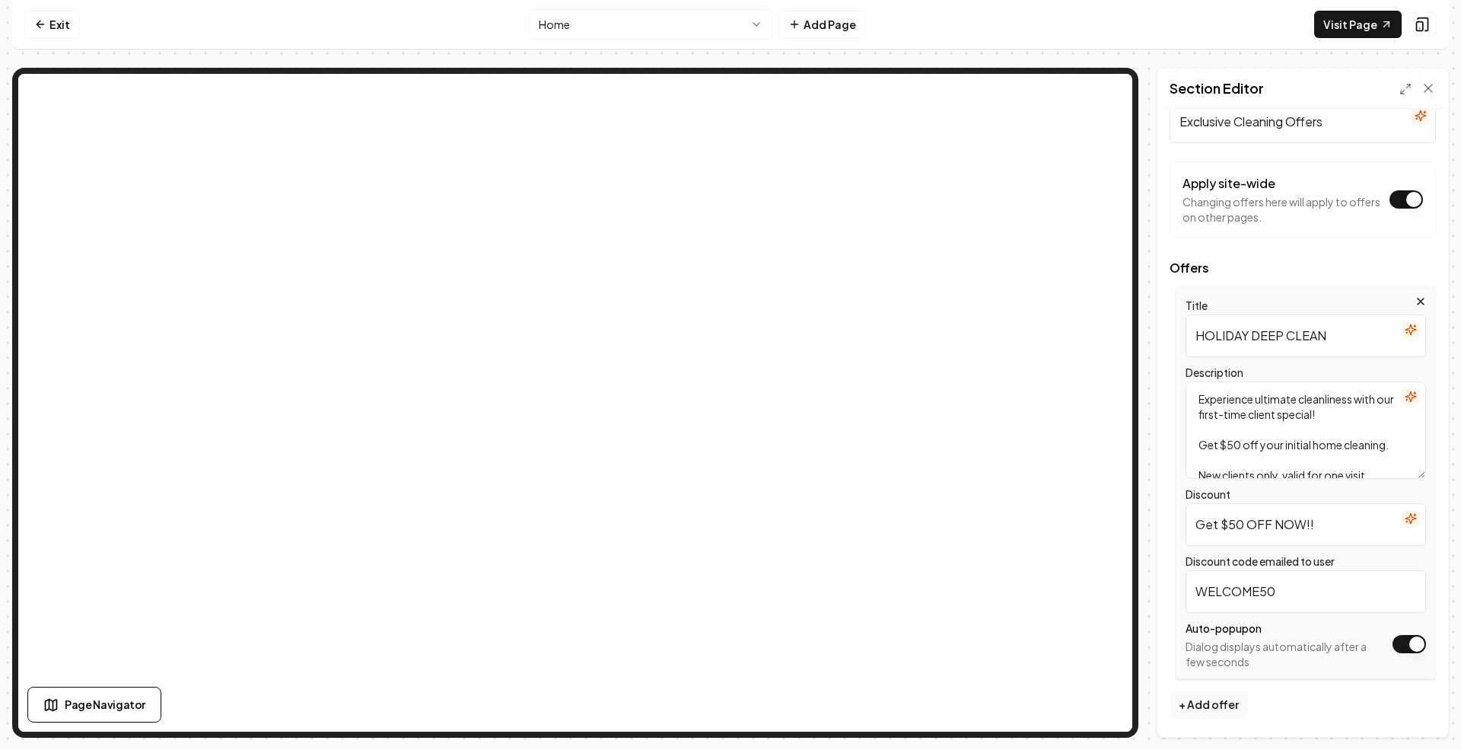
click at [1307, 528] on input "Get $50 OFF NOW!!" at bounding box center [1306, 524] width 240 height 43
click at [1306, 528] on input "Get $50 OFF NOW!!" at bounding box center [1306, 524] width 240 height 43
paste input "your first cleaning NOW"
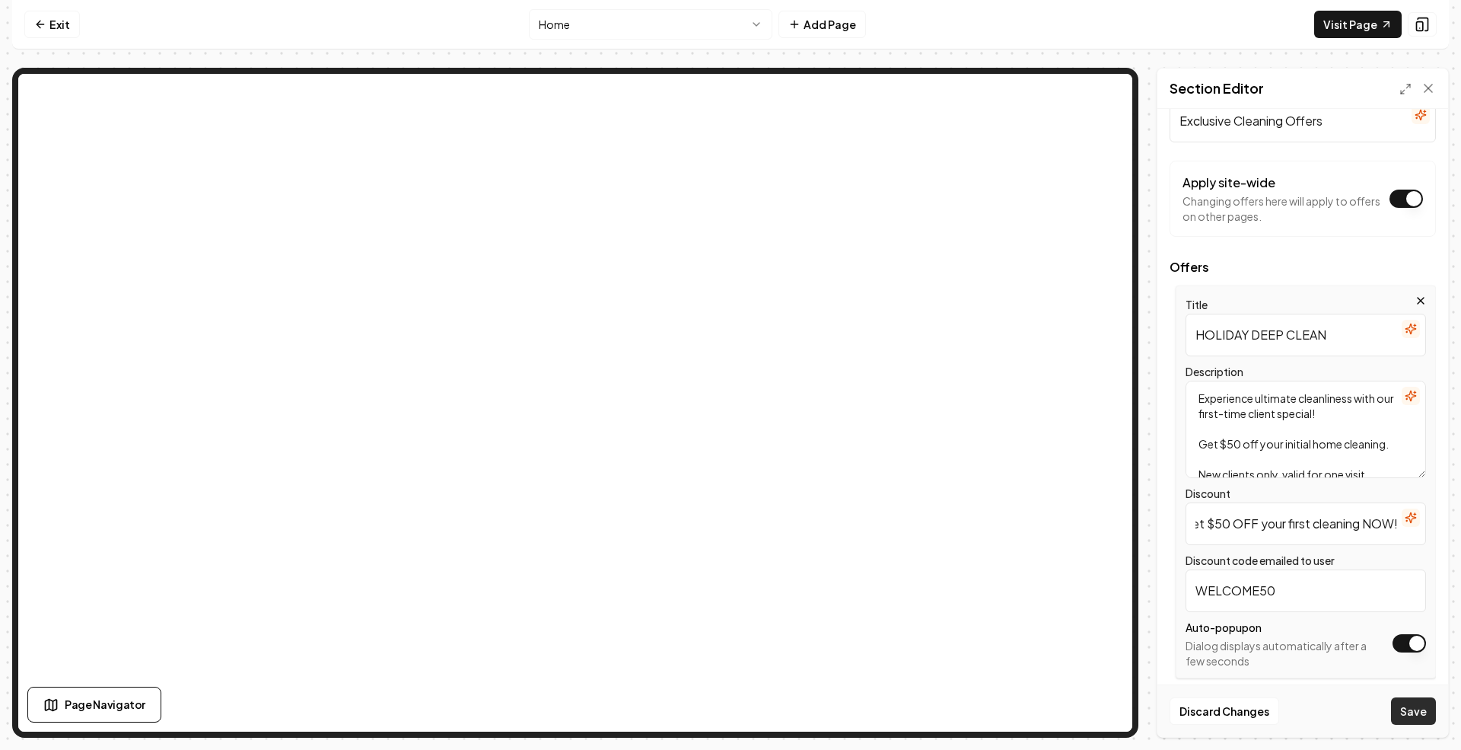
type input "Get $50 OFF your first cleaning NOW!"
click at [1413, 707] on button "Save" at bounding box center [1413, 710] width 45 height 27
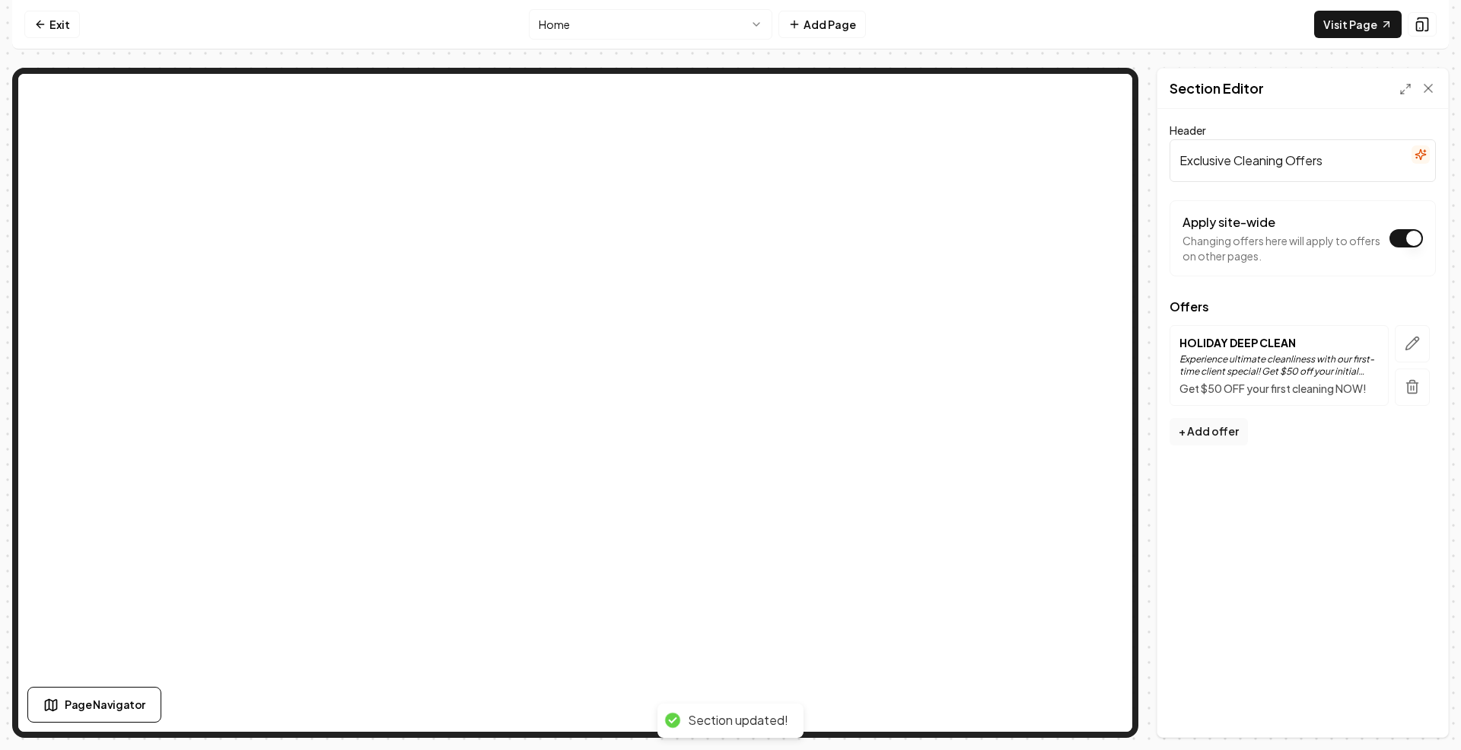
scroll to position [0, 0]
click at [1406, 341] on icon "button" at bounding box center [1412, 343] width 15 height 15
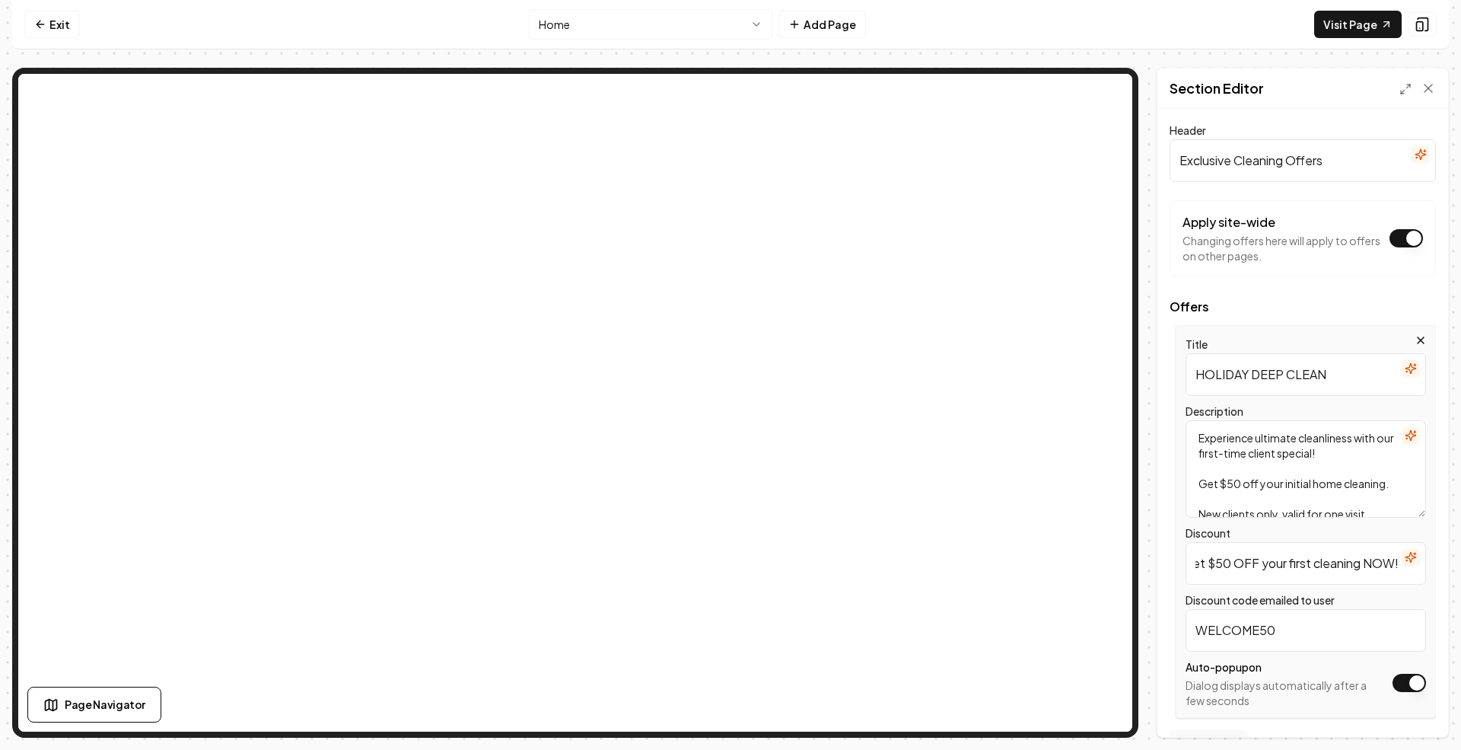
scroll to position [0, 29]
drag, startPoint x: 1303, startPoint y: 566, endPoint x: 1344, endPoint y: 573, distance: 41.7
click at [1344, 573] on input "Get $50 OFF your first cleaning NOW!" at bounding box center [1306, 563] width 240 height 43
type input "Get $50 OFF your First Cleaning NOW!"
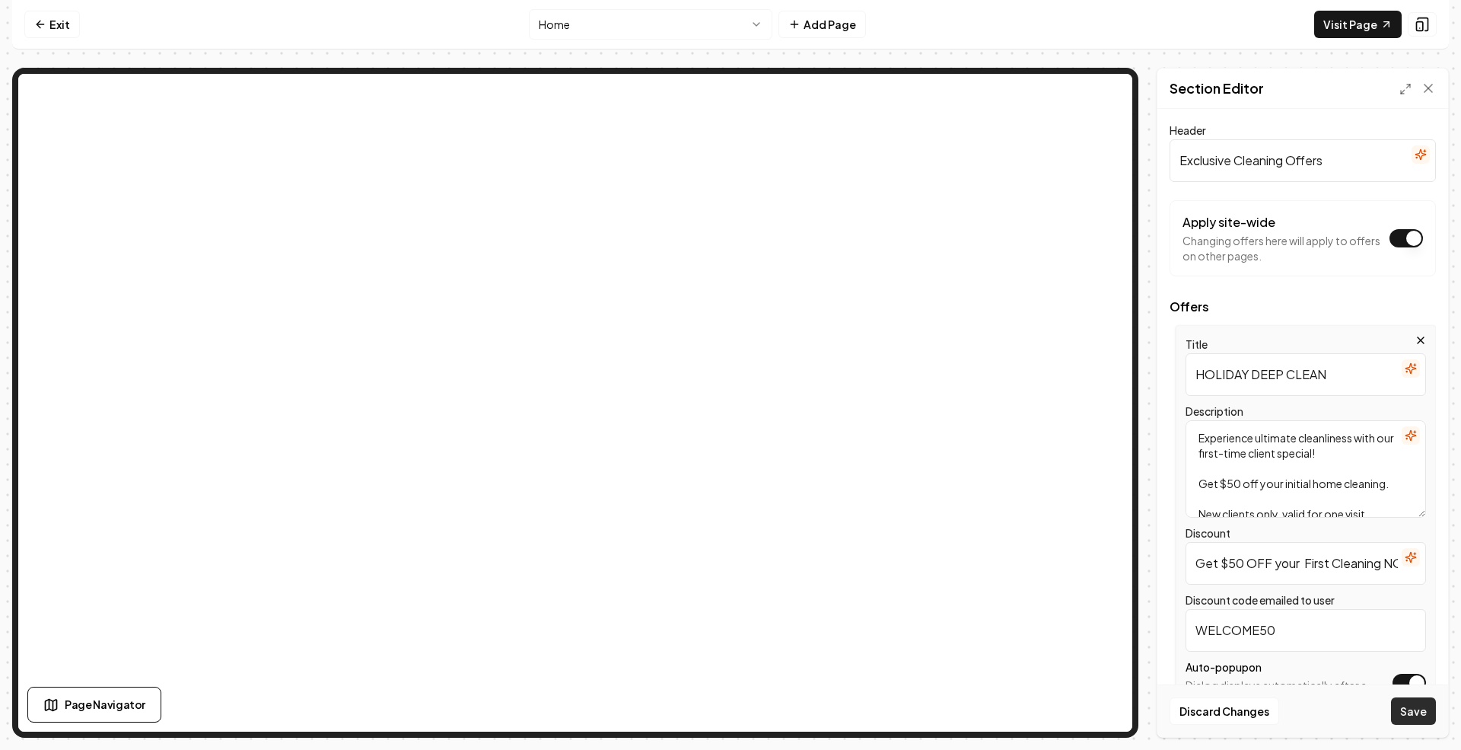
click at [1417, 712] on button "Save" at bounding box center [1413, 710] width 45 height 27
